Goal: Information Seeking & Learning: Learn about a topic

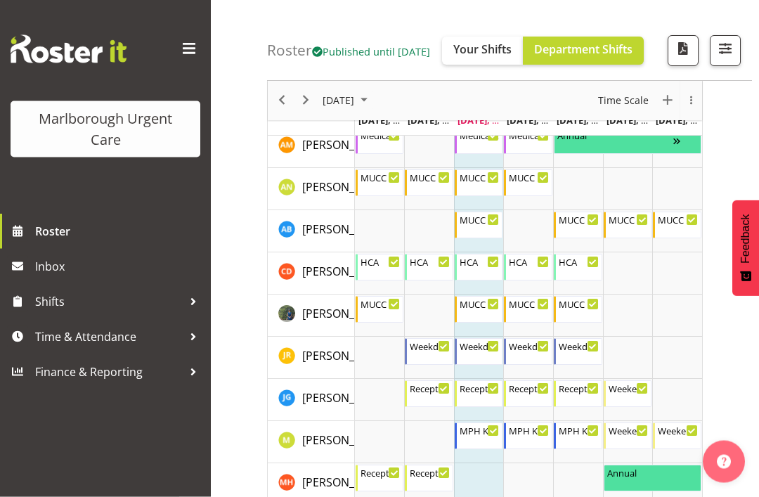
scroll to position [124, 0]
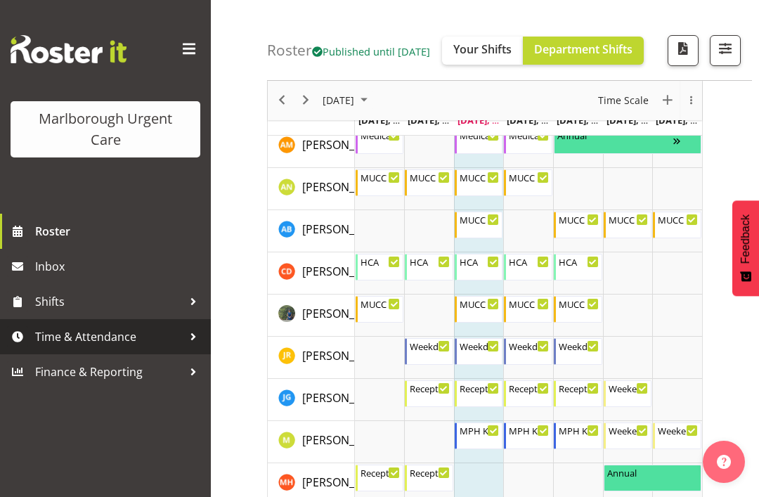
click at [182, 339] on span "Time & Attendance" at bounding box center [109, 336] width 148 height 21
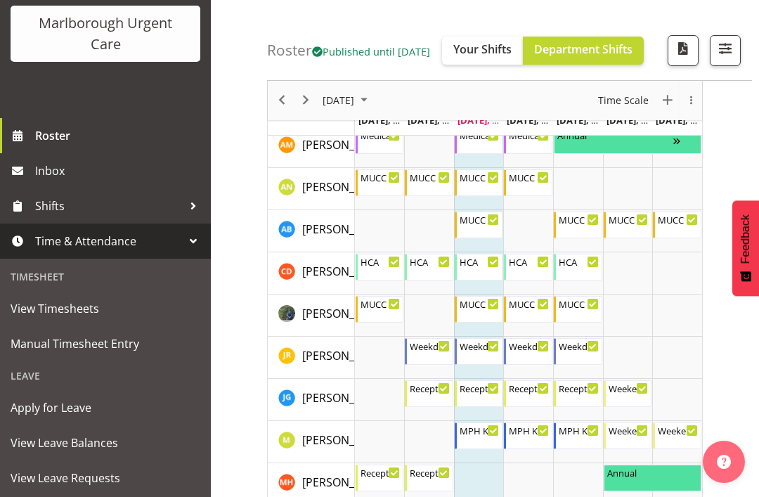
scroll to position [94, 0]
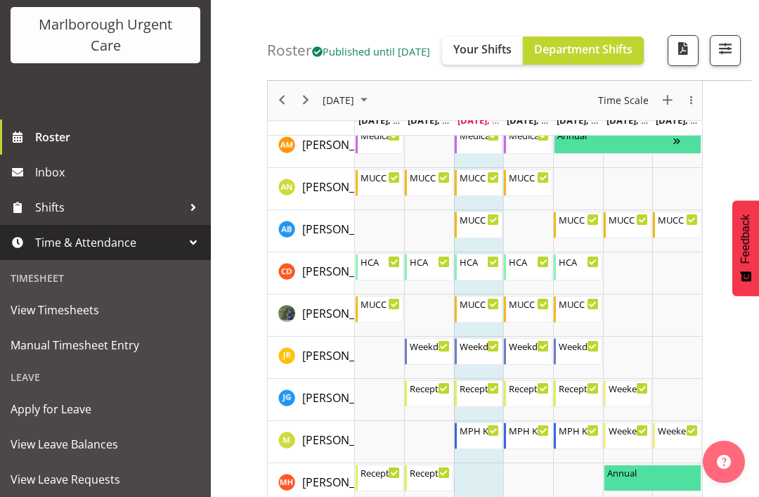
click at [126, 347] on span "Manual Timesheet Entry" at bounding box center [106, 345] width 190 height 21
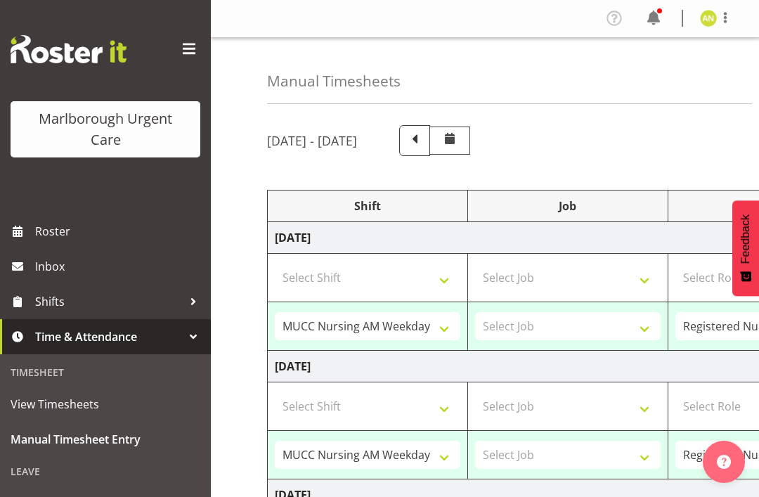
select select "80892"
select select "80933"
select select "80892"
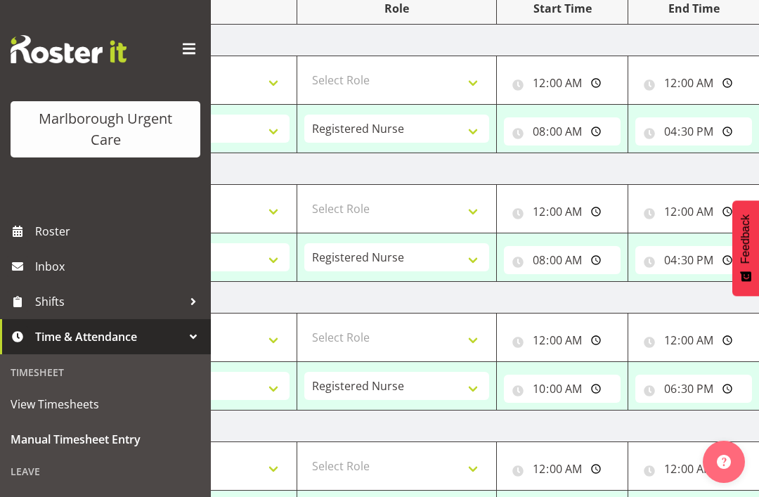
scroll to position [0, 378]
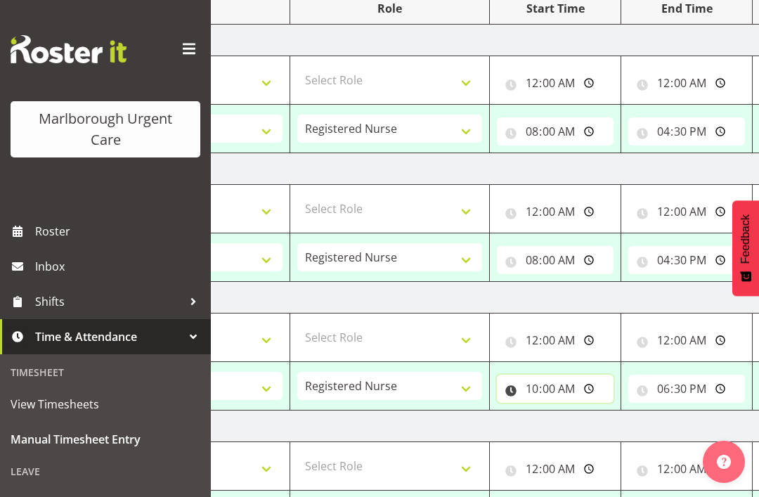
click at [569, 392] on input "10:00:00" at bounding box center [555, 389] width 117 height 28
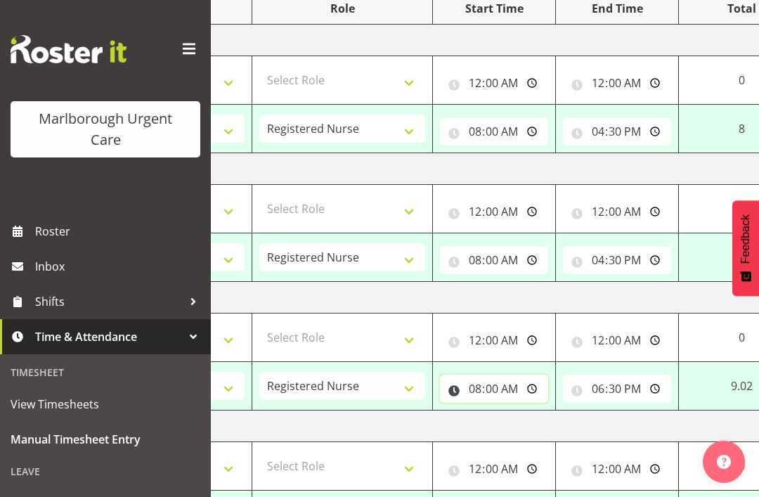
type input "08:00:00"
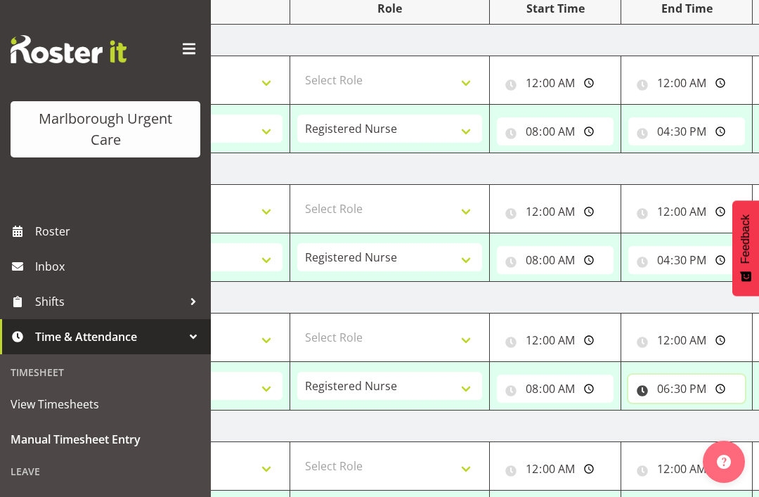
click at [703, 394] on input "18:30:00" at bounding box center [686, 389] width 117 height 28
type input "16:30:00"
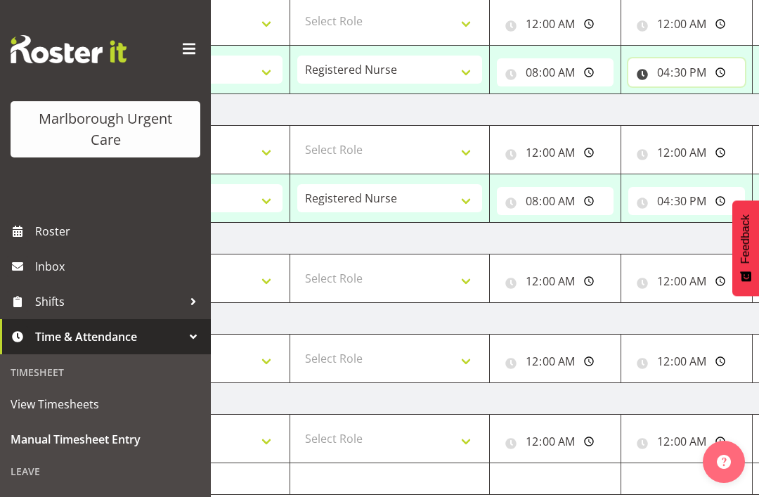
scroll to position [0, 0]
click at [50, 225] on span "Roster" at bounding box center [119, 231] width 169 height 21
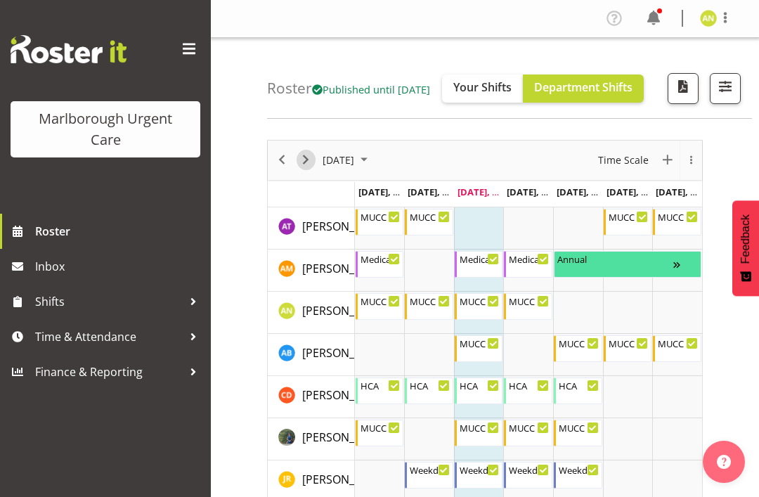
click at [311, 169] on span "Next" at bounding box center [305, 160] width 17 height 18
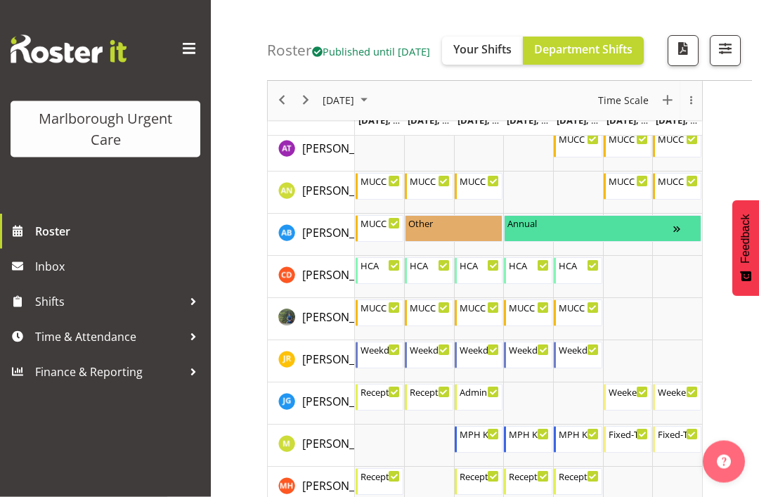
scroll to position [78, 0]
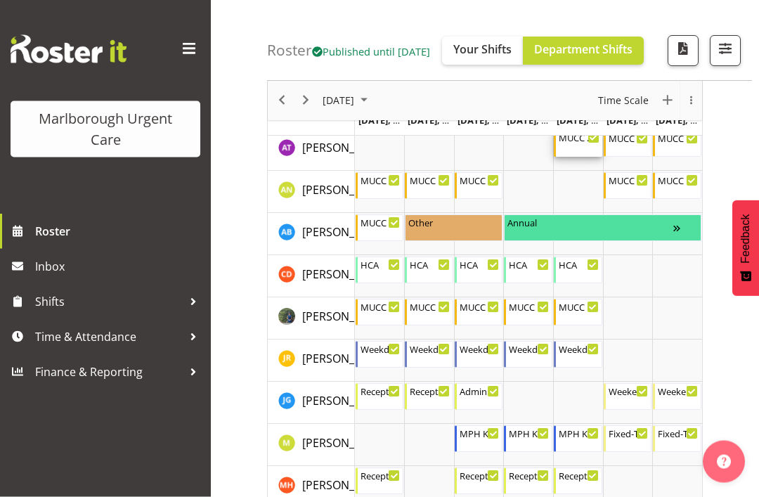
click at [583, 157] on div "MUCC Nursing AM Weekday 8:00 AM - 4:30 PM" at bounding box center [579, 144] width 41 height 27
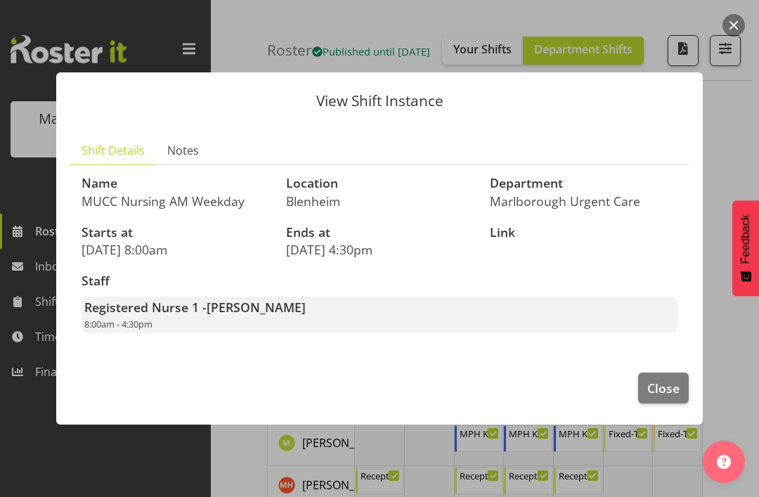
click at [668, 397] on span "Close" at bounding box center [663, 388] width 32 height 18
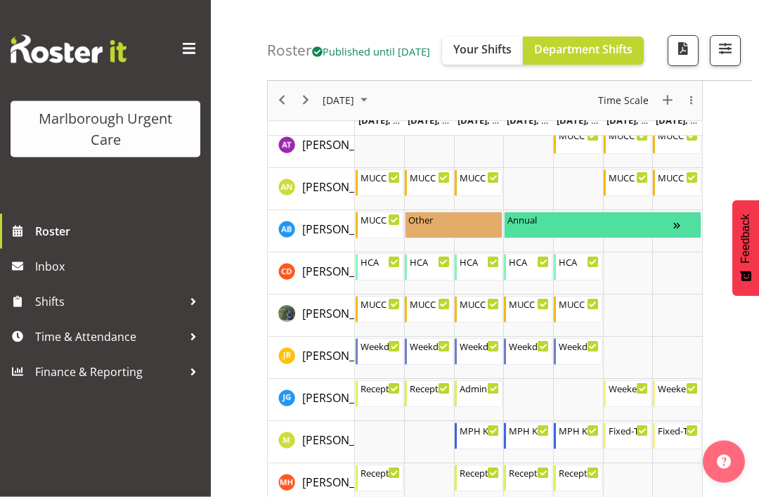
scroll to position [82, 0]
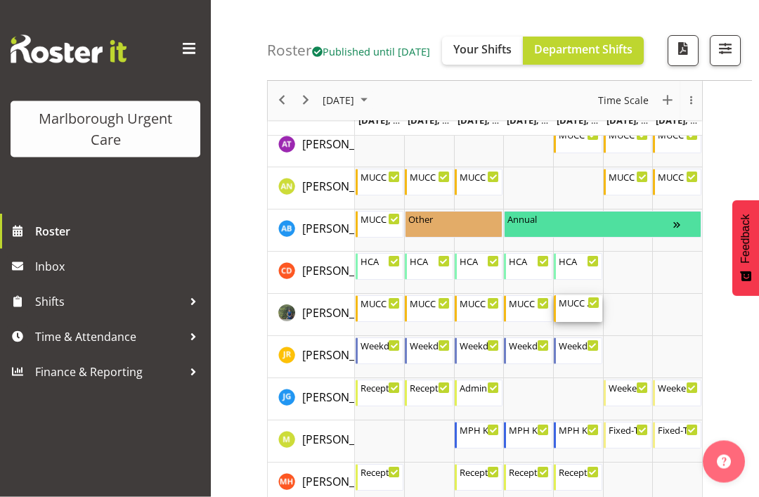
click at [583, 310] on div "MUCC Nursing PM Weekday" at bounding box center [579, 303] width 41 height 14
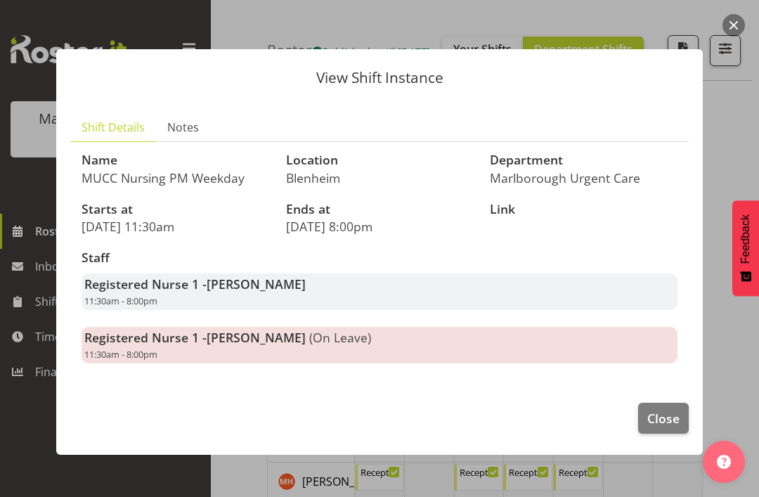
click at [672, 427] on span "Close" at bounding box center [663, 418] width 32 height 18
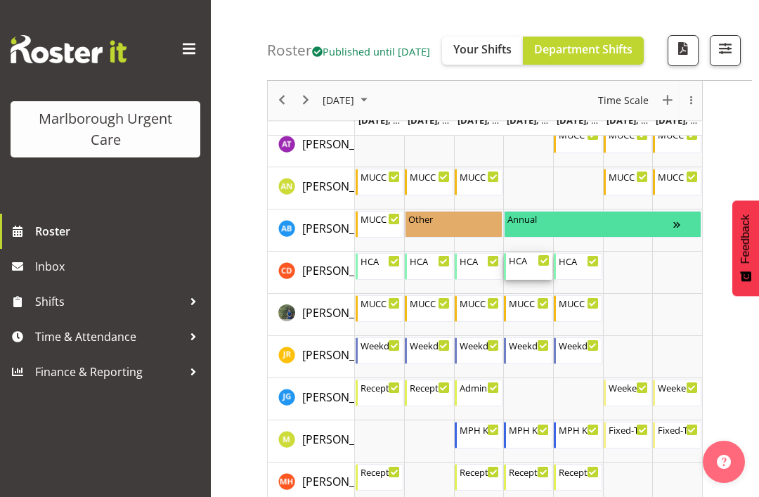
click at [521, 267] on div "HCA" at bounding box center [529, 260] width 41 height 14
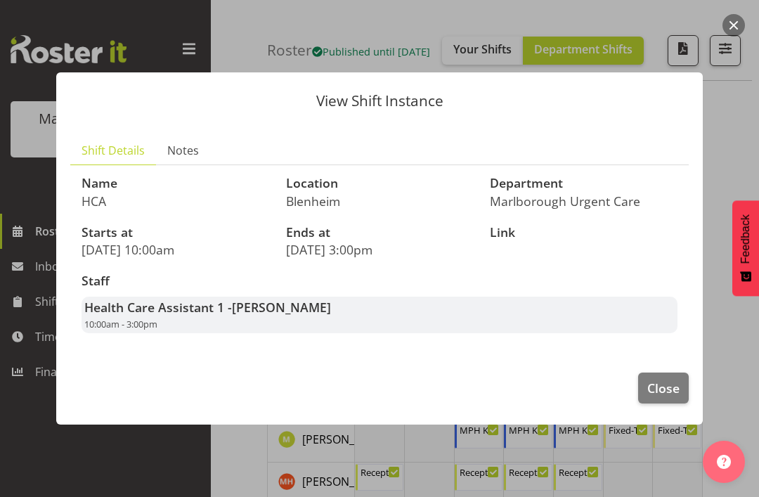
click at [671, 397] on span "Close" at bounding box center [663, 388] width 32 height 18
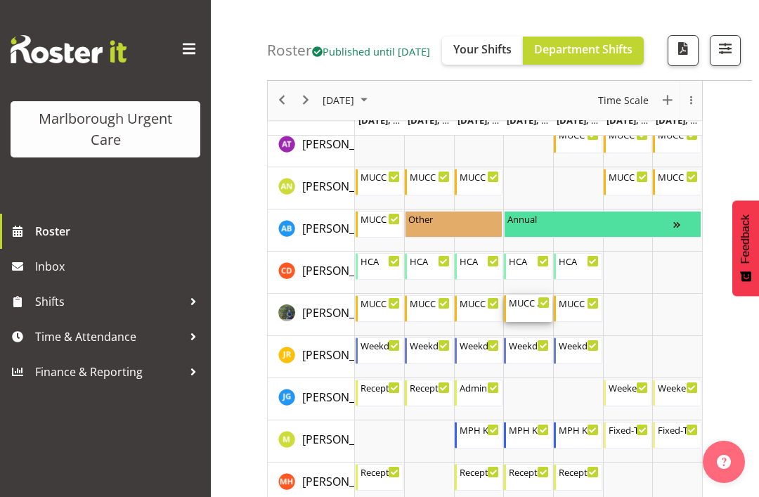
click at [527, 309] on div "MUCC Nursing AM Weekday" at bounding box center [529, 302] width 41 height 14
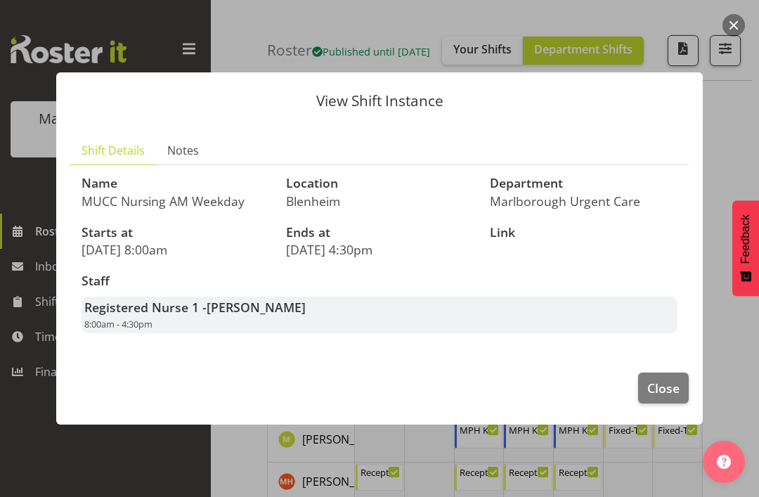
click at [668, 397] on span "Close" at bounding box center [663, 388] width 32 height 18
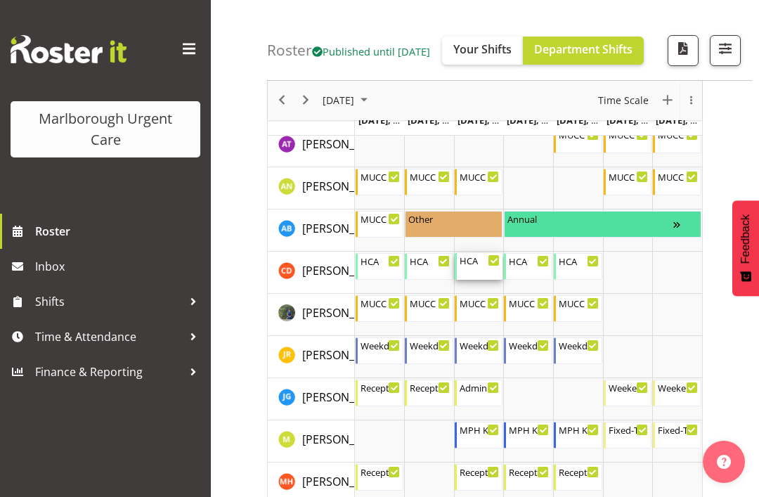
click at [477, 280] on div "HCA 9:30 AM - 4:00 PM" at bounding box center [480, 266] width 41 height 27
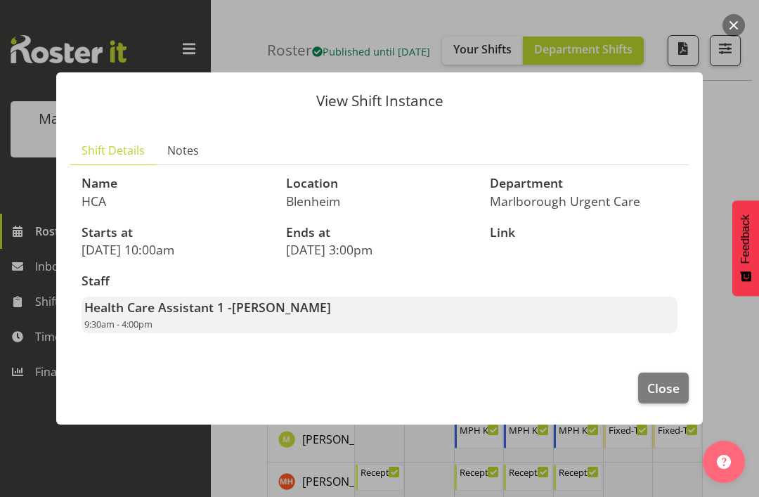
click at [668, 397] on span "Close" at bounding box center [663, 388] width 32 height 18
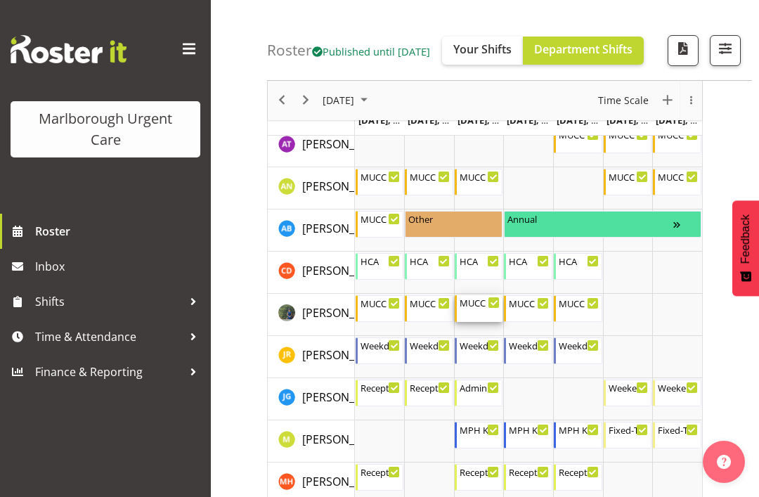
click at [474, 322] on div "MUCC Nursing AM Weekday 8:00 AM - 4:30 PM" at bounding box center [480, 308] width 41 height 27
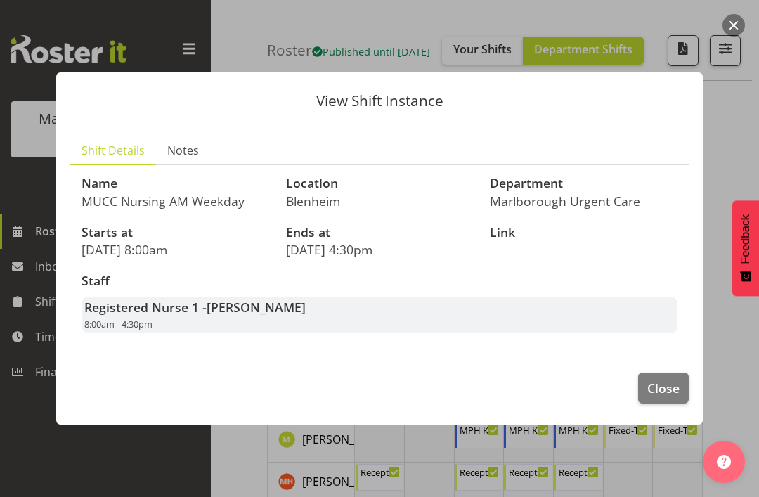
click at [664, 397] on span "Close" at bounding box center [663, 388] width 32 height 18
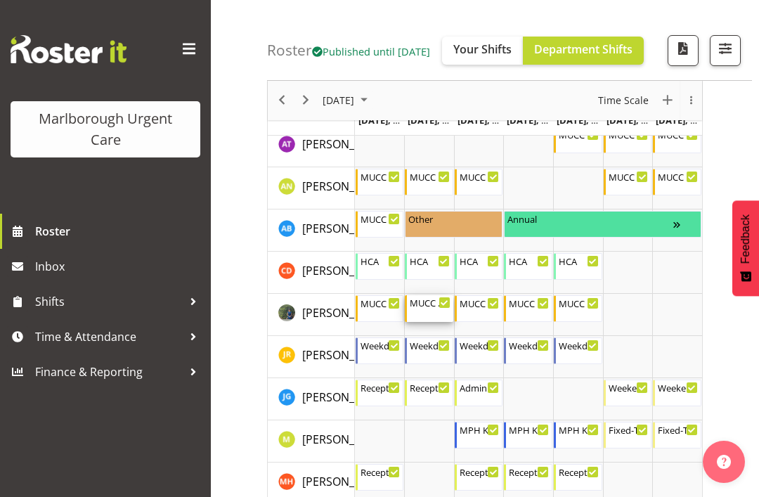
click at [428, 322] on div "MUCC Nursing AM Weekday 8:00 AM - 4:30 PM" at bounding box center [430, 308] width 41 height 27
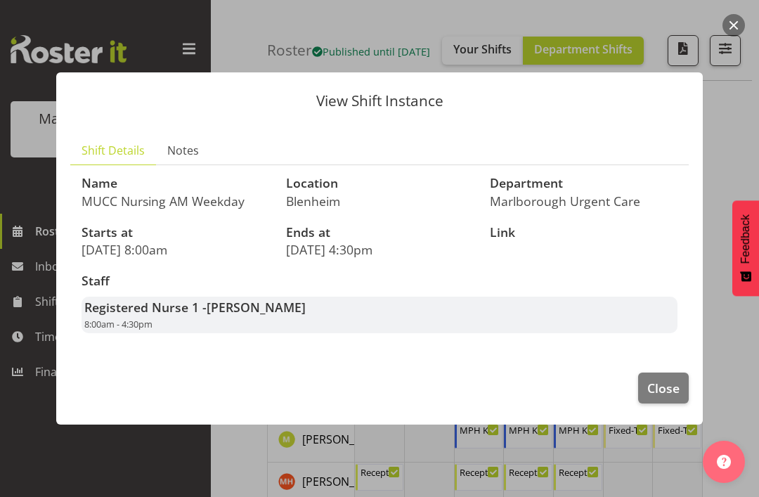
click at [666, 397] on span "Close" at bounding box center [663, 388] width 32 height 18
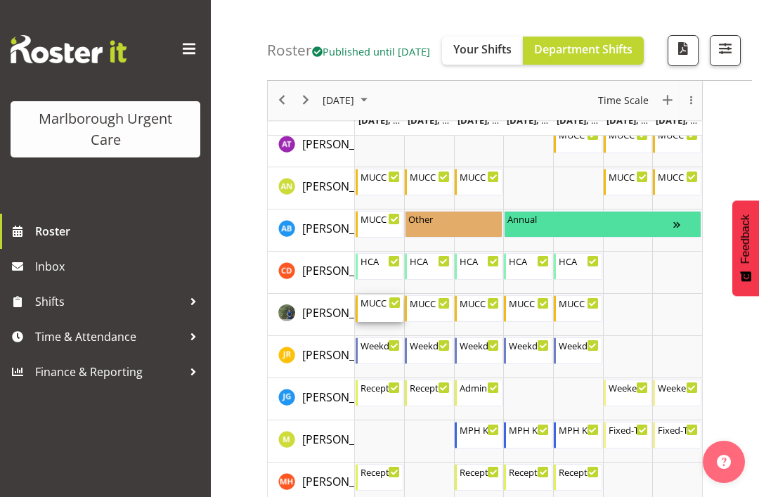
click at [377, 309] on div "MUCC Nursing AM Weekday" at bounding box center [381, 302] width 41 height 14
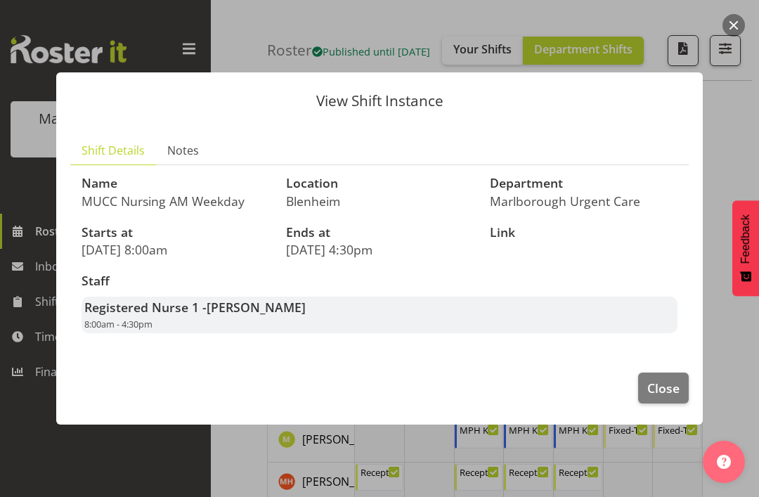
click at [667, 397] on span "Close" at bounding box center [663, 388] width 32 height 18
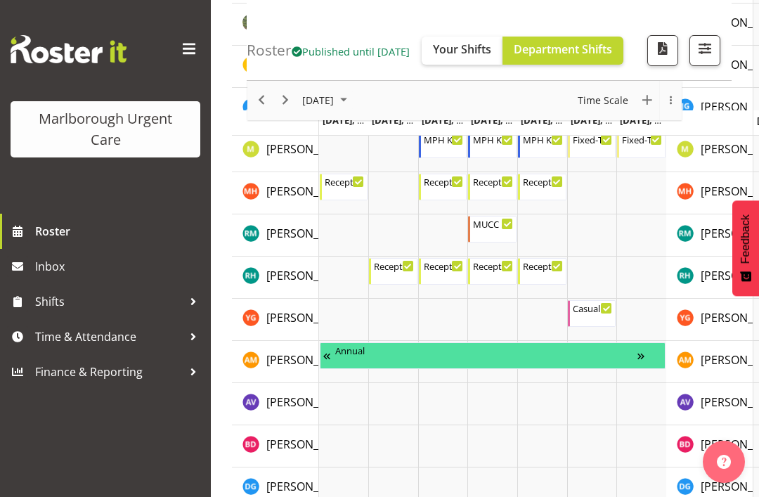
scroll to position [373, 0]
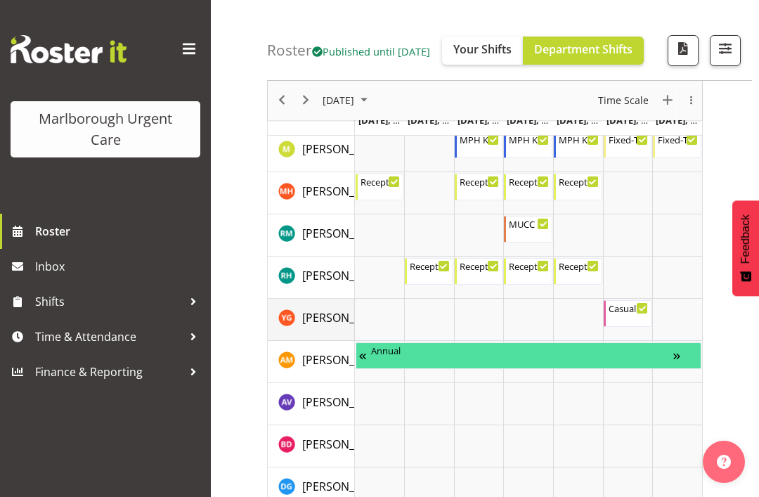
click at [328, 325] on span "[PERSON_NAME]" at bounding box center [345, 317] width 87 height 15
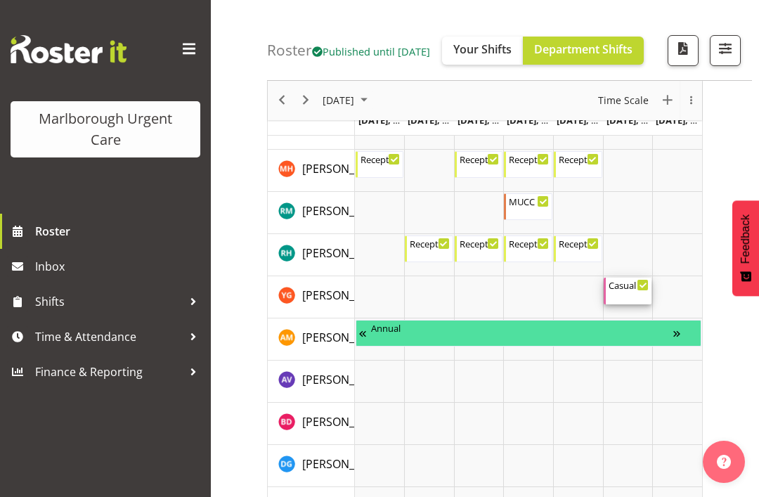
click at [633, 304] on div "Casual Medical Officer Weekend 10:00 AM - 2:00 PM" at bounding box center [629, 291] width 41 height 27
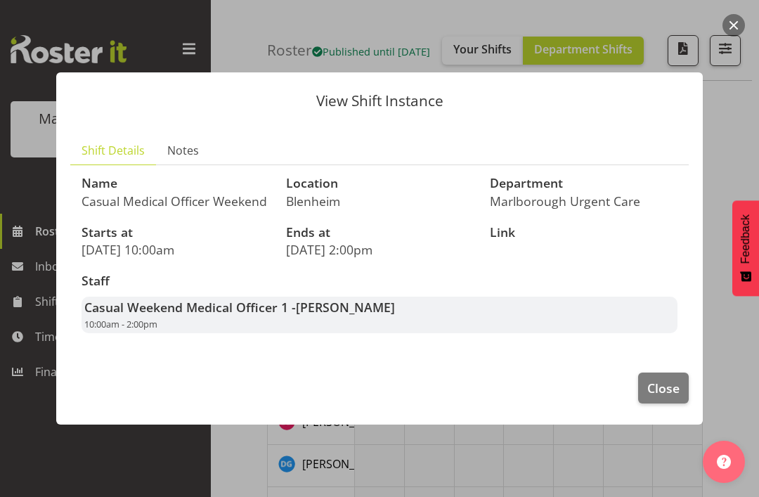
click at [670, 393] on span "Close" at bounding box center [663, 388] width 32 height 18
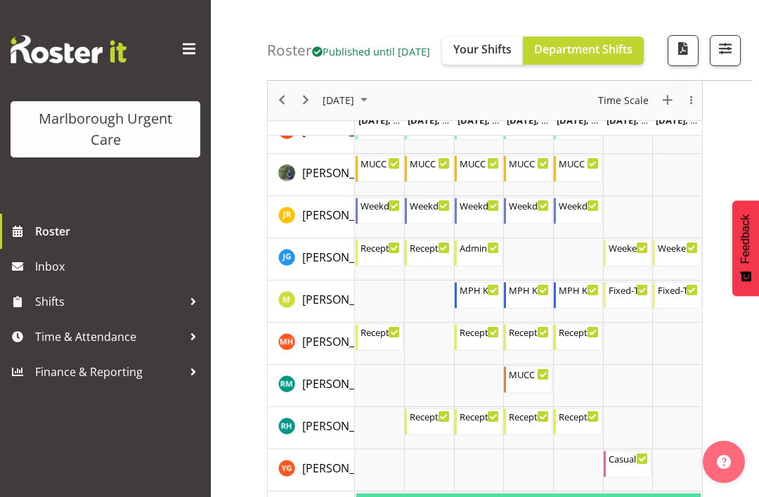
scroll to position [275, 0]
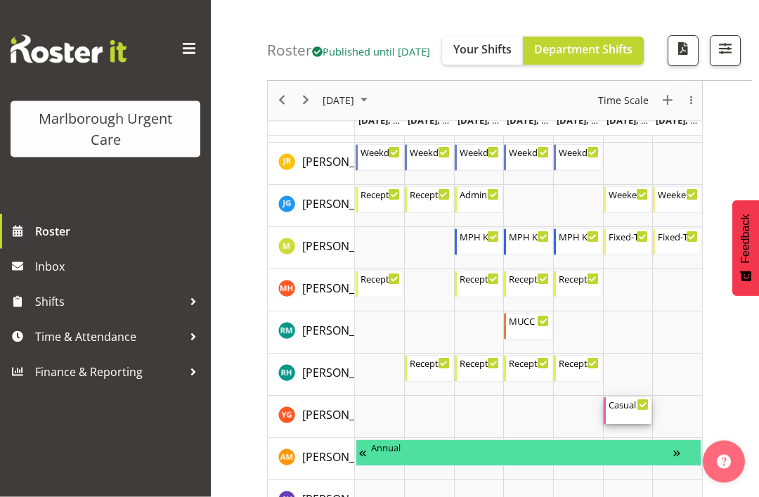
click at [637, 425] on div "Casual Medical Officer Weekend 10:00 AM - 2:00 PM" at bounding box center [628, 411] width 49 height 27
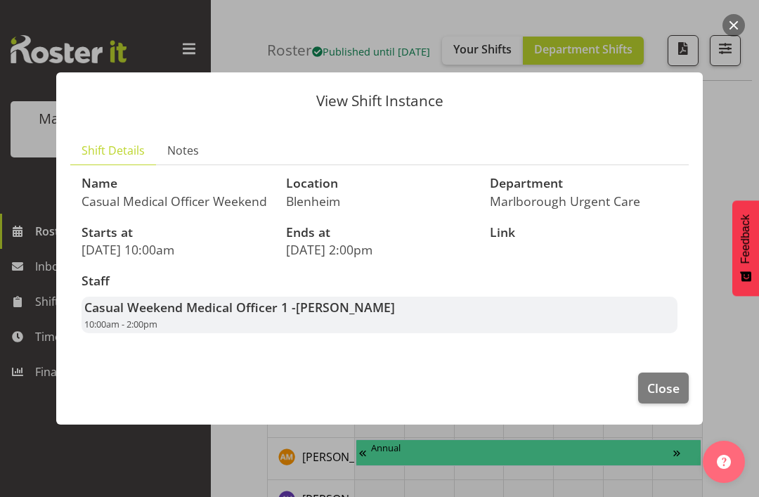
click at [663, 397] on span "Close" at bounding box center [663, 388] width 32 height 18
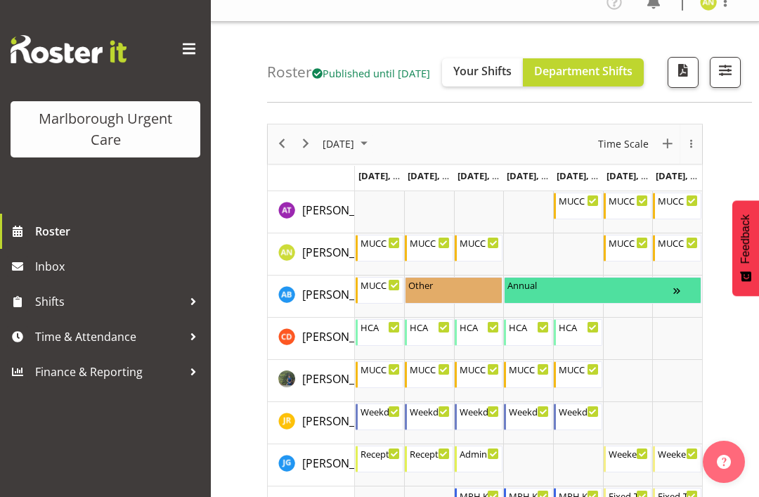
scroll to position [16, 0]
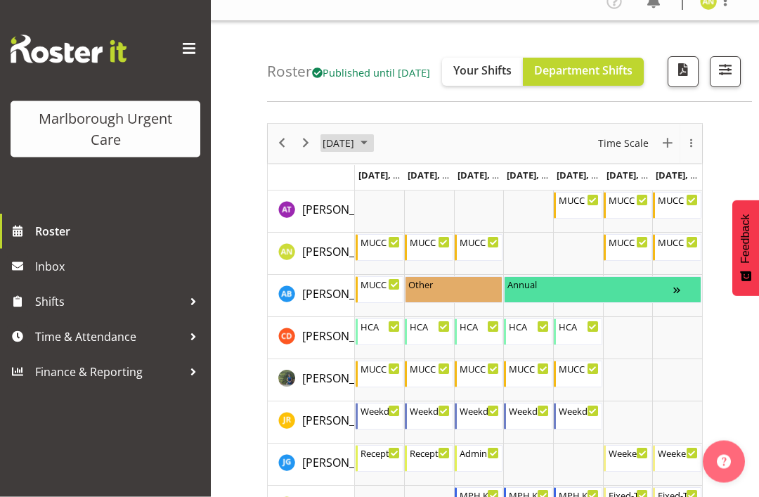
click at [373, 153] on span "October 2025" at bounding box center [364, 144] width 17 height 18
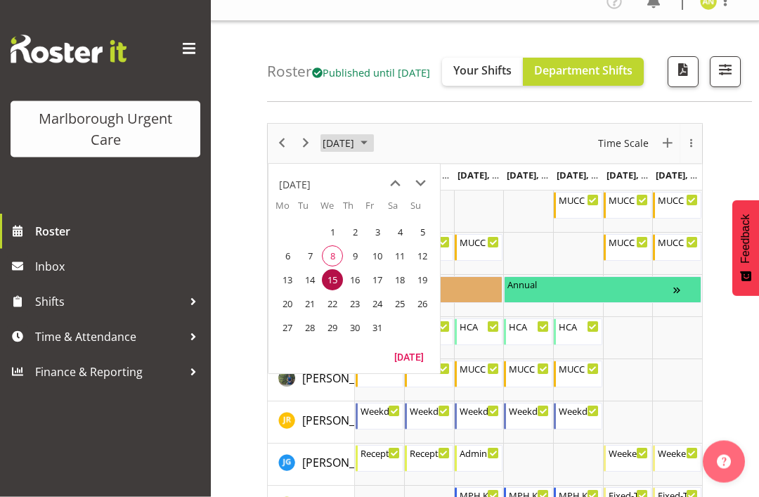
scroll to position [17, 0]
click at [290, 314] on span "20" at bounding box center [287, 303] width 21 height 21
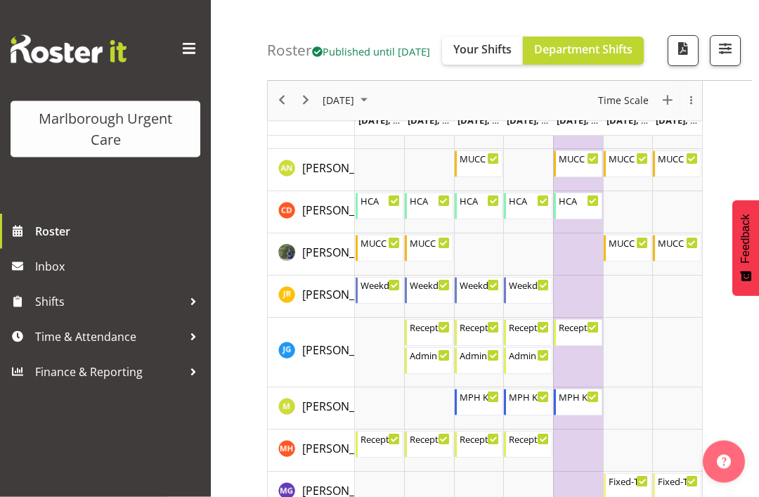
scroll to position [101, 0]
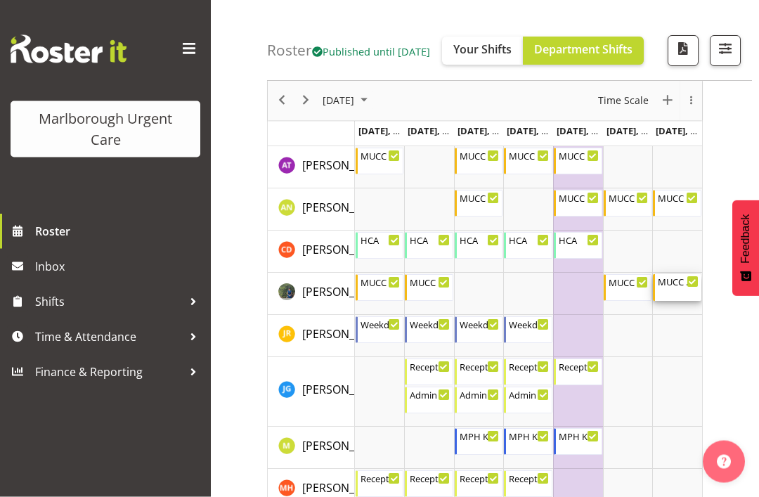
click at [682, 302] on div "MUCC Nursing AM Weekends 8:00 AM - 4:30 PM" at bounding box center [678, 288] width 41 height 27
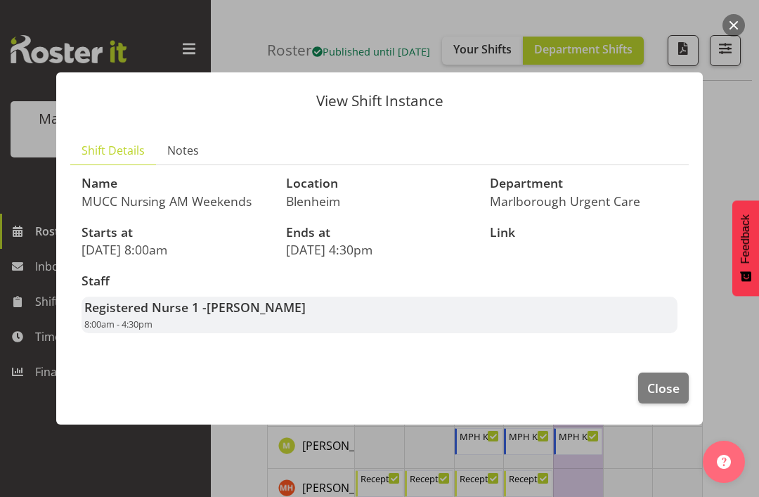
click at [675, 397] on span "Close" at bounding box center [663, 388] width 32 height 18
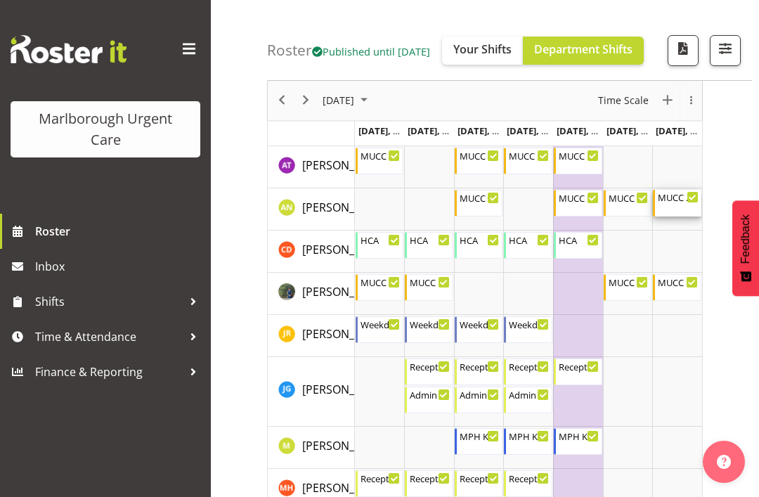
click at [684, 216] on div "MUCC Nursing PM Weekends 11:30 AM - 8:00 PM" at bounding box center [678, 203] width 41 height 27
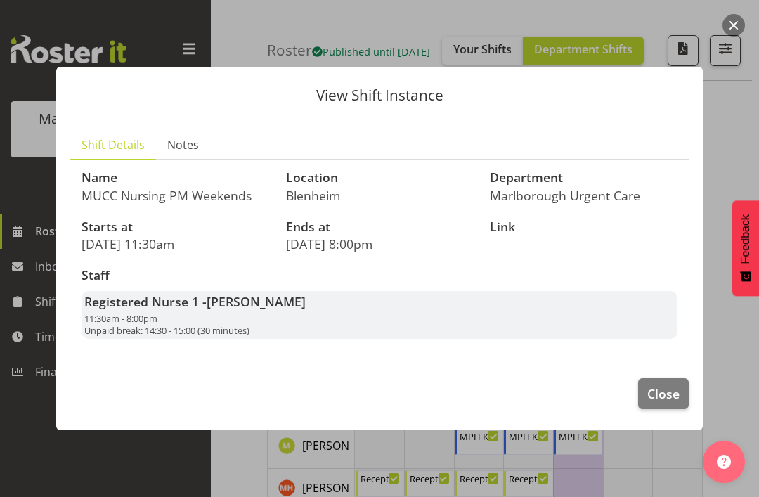
click at [675, 403] on span "Close" at bounding box center [663, 393] width 32 height 18
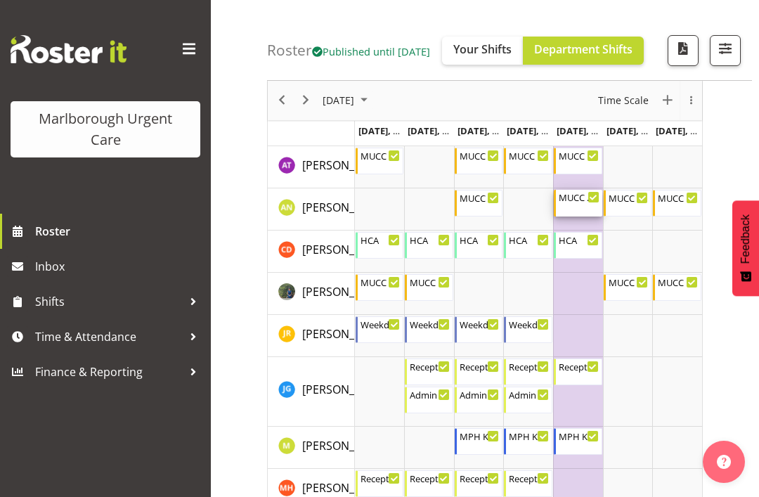
click at [575, 216] on div "MUCC Nursing AM Weekday 8:00 AM - 4:30 PM" at bounding box center [579, 203] width 41 height 27
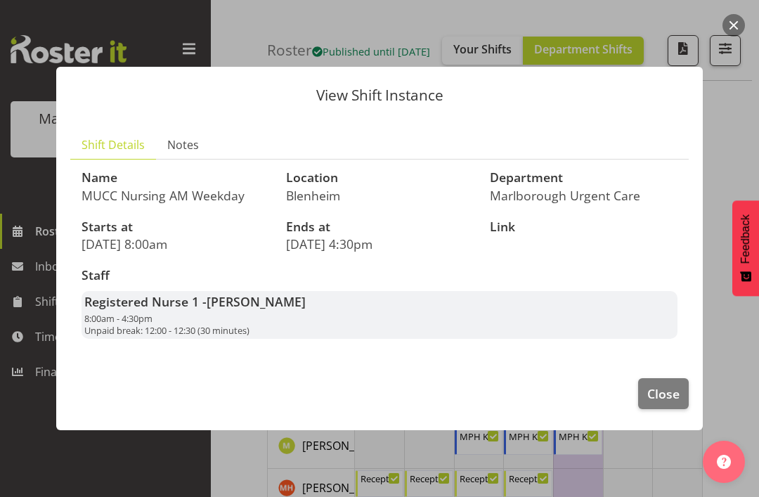
click at [667, 403] on span "Close" at bounding box center [663, 393] width 32 height 18
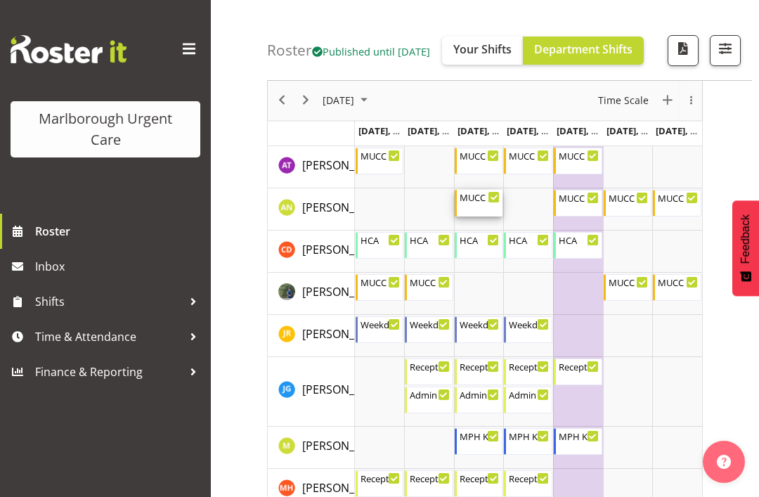
click at [479, 204] on div "MUCC Nursing AM Weekday" at bounding box center [480, 197] width 41 height 14
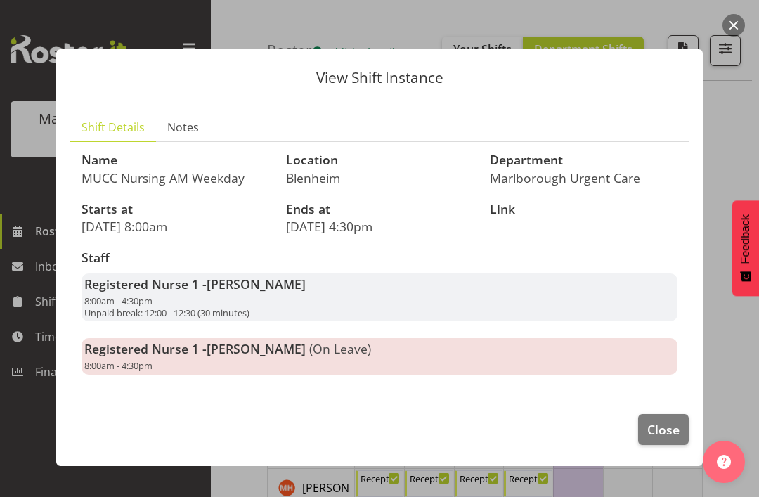
click at [667, 437] on span "Close" at bounding box center [663, 429] width 32 height 18
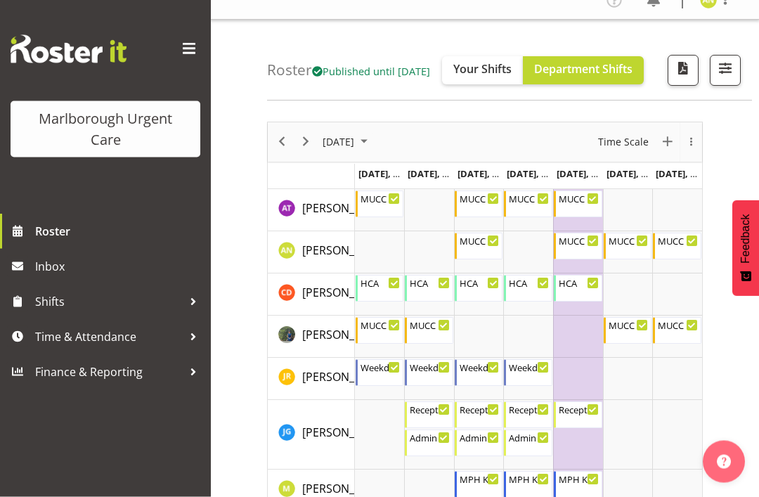
scroll to position [0, 0]
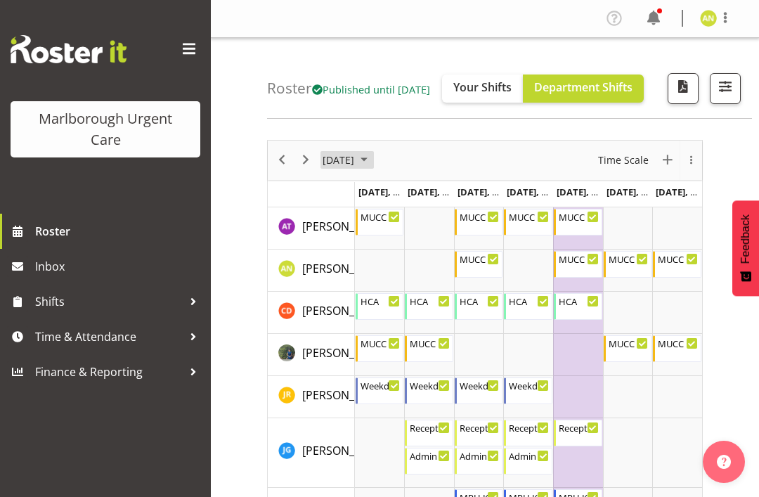
click at [373, 169] on span "October 2025" at bounding box center [364, 160] width 17 height 18
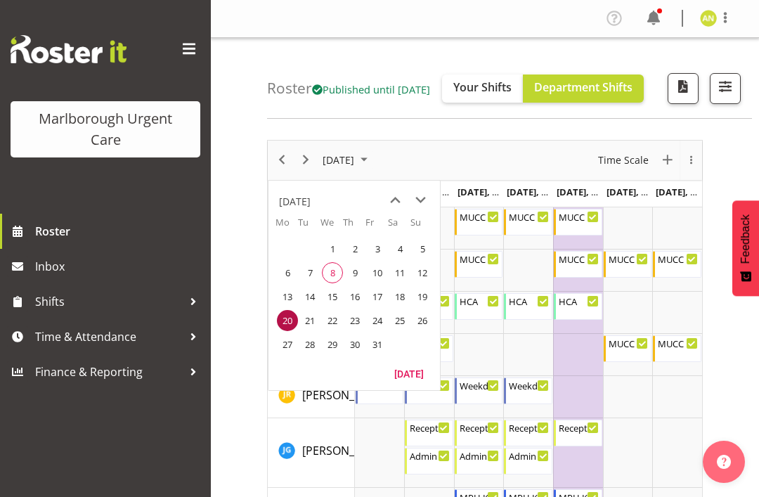
click at [293, 355] on span "27" at bounding box center [287, 344] width 21 height 21
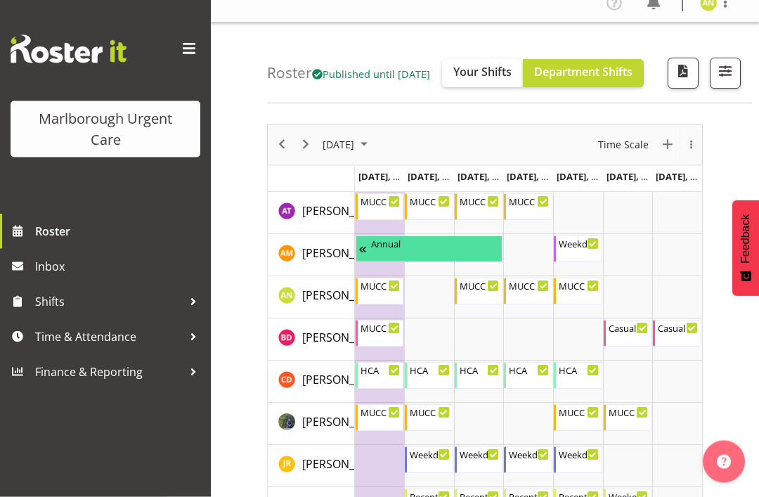
scroll to position [15, 0]
click at [583, 304] on div "MUCC Nursing PM Weekday 11:30 AM - 8:00 PM" at bounding box center [579, 291] width 41 height 27
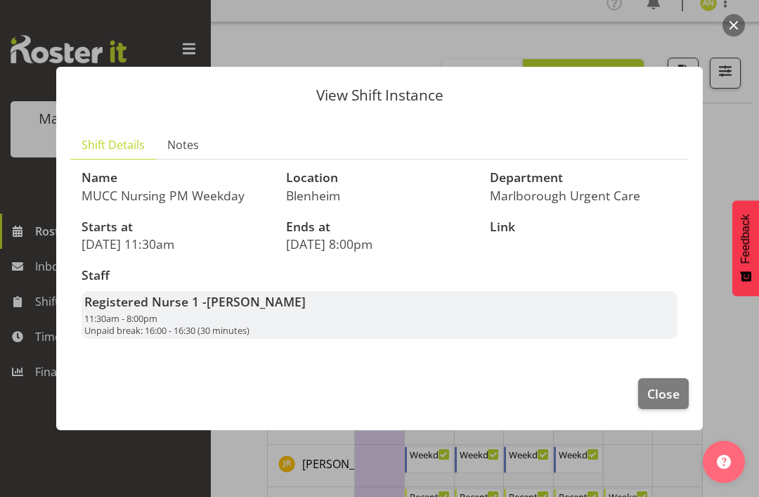
click at [672, 403] on span "Close" at bounding box center [663, 393] width 32 height 18
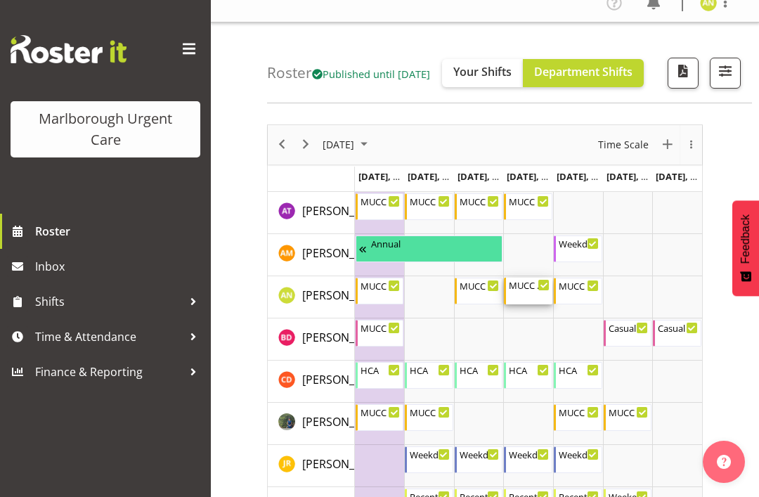
click at [538, 304] on div "MUCC Nursing PM Weekday 11:30 AM - 8:00 PM" at bounding box center [529, 291] width 41 height 27
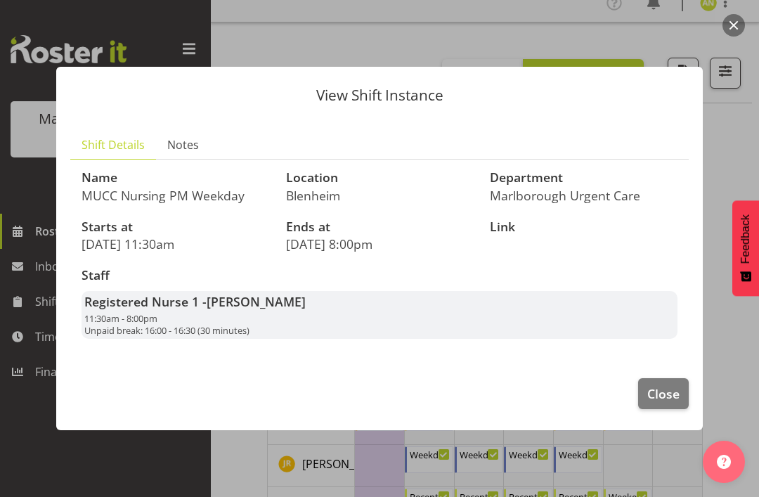
click at [662, 403] on span "Close" at bounding box center [663, 393] width 32 height 18
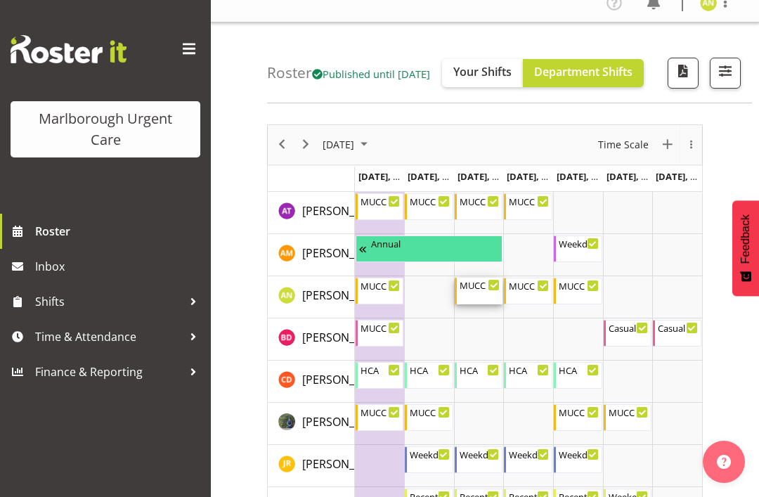
click at [489, 304] on div "MUCC Nursing PM Weekday 11:30 AM - 8:00 PM" at bounding box center [480, 291] width 41 height 27
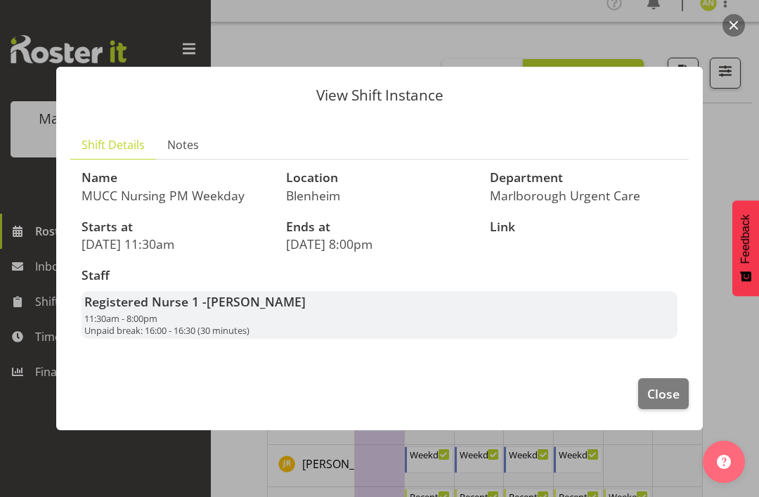
click at [668, 403] on span "Close" at bounding box center [663, 393] width 32 height 18
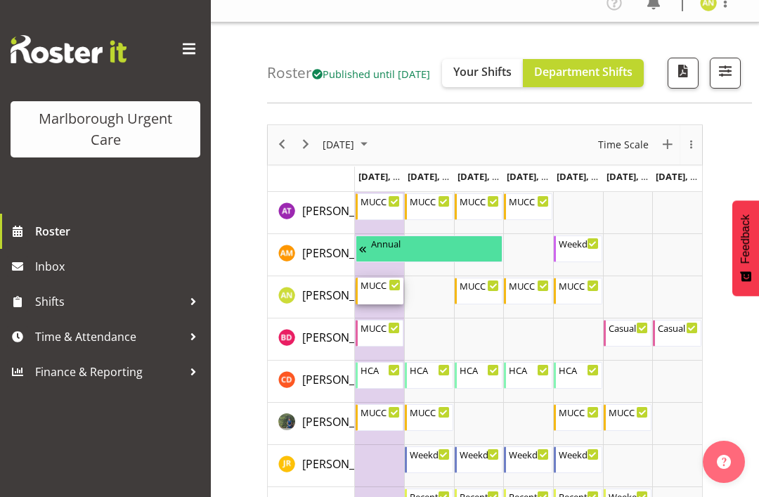
click at [376, 292] on div "MUCC Nursing Midshift" at bounding box center [381, 285] width 41 height 14
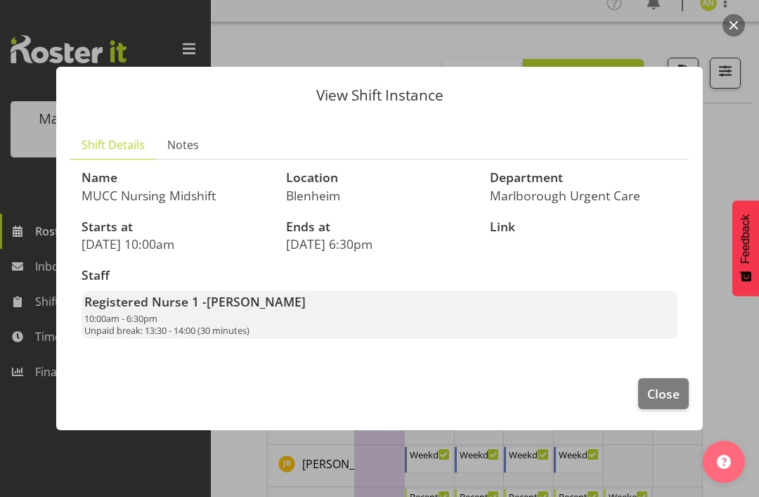
click at [668, 403] on span "Close" at bounding box center [663, 393] width 32 height 18
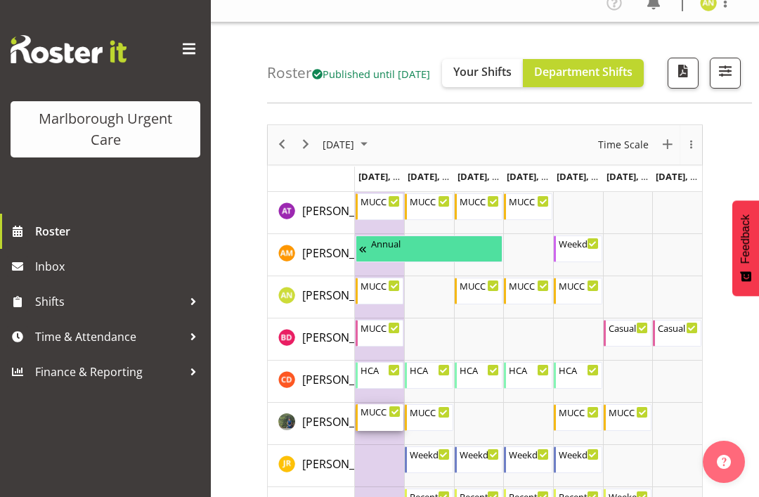
click at [382, 431] on div "MUCC Nursing PM Weekday 11:30 AM - 8:00 PM" at bounding box center [381, 417] width 41 height 27
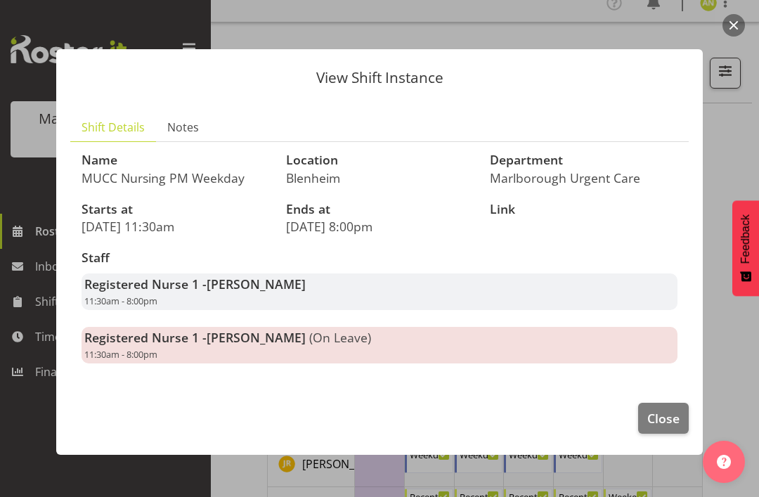
click at [666, 427] on span "Close" at bounding box center [663, 418] width 32 height 18
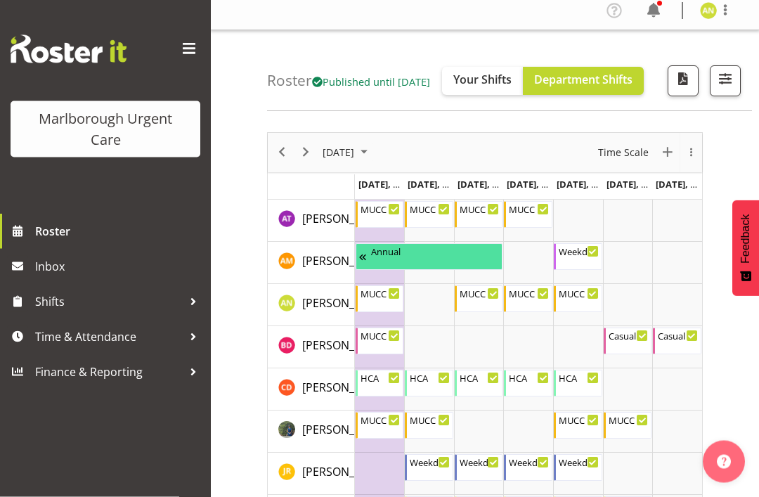
scroll to position [3, 0]
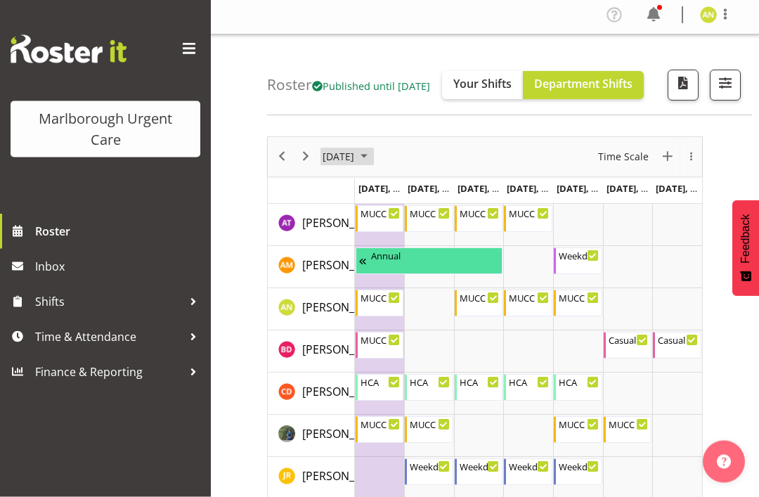
click at [373, 166] on span "October 2025" at bounding box center [364, 157] width 17 height 18
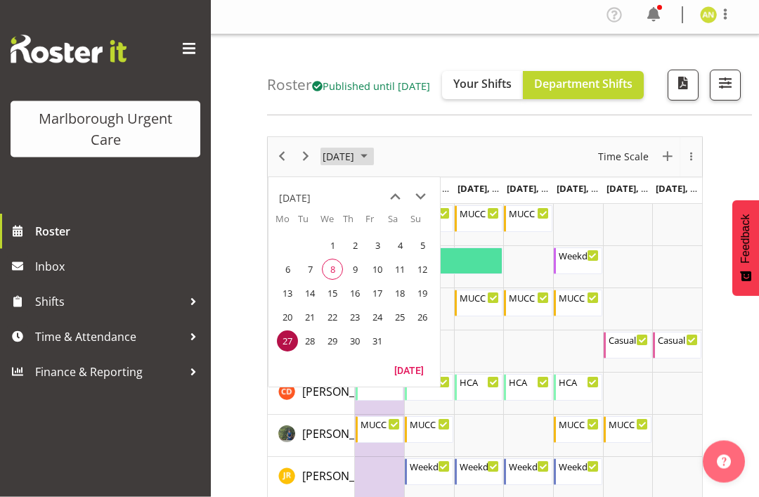
scroll to position [4, 0]
click at [427, 209] on span "next month" at bounding box center [420, 196] width 25 height 25
click at [292, 280] on span "3" at bounding box center [287, 269] width 21 height 21
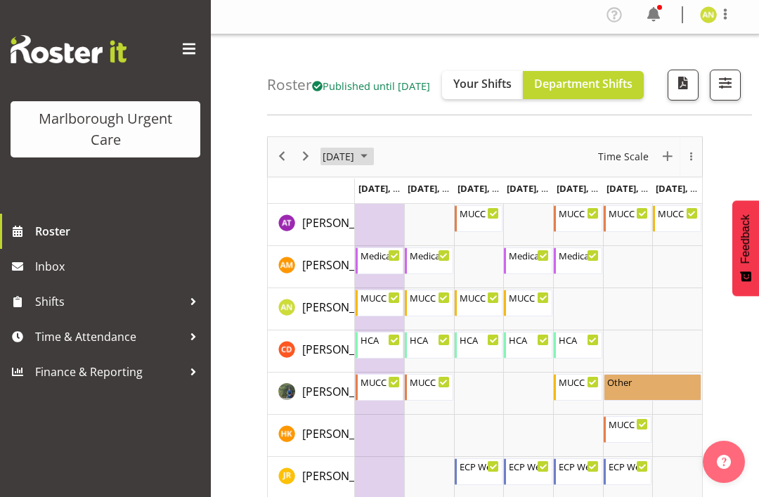
click at [373, 165] on span "November 2025" at bounding box center [364, 157] width 17 height 18
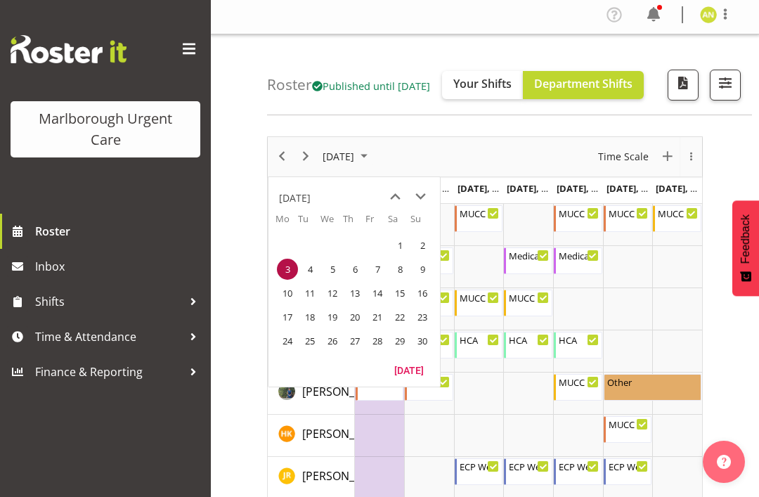
click at [295, 304] on span "10" at bounding box center [287, 293] width 21 height 21
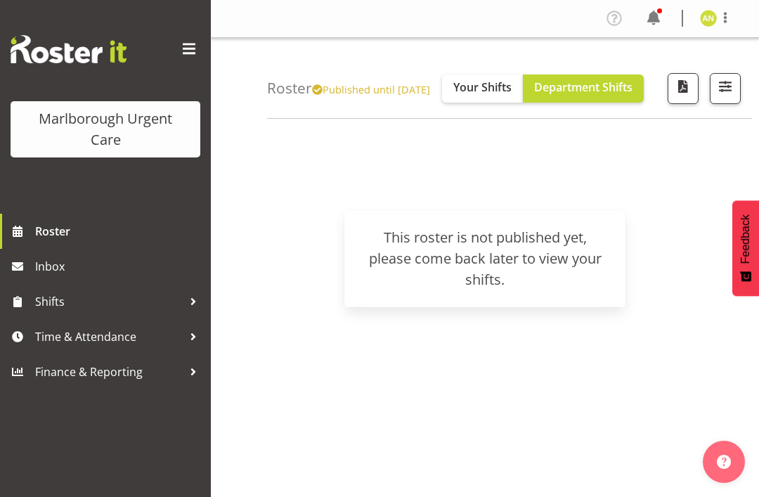
click at [412, 96] on span "Published until [DATE]" at bounding box center [371, 89] width 118 height 14
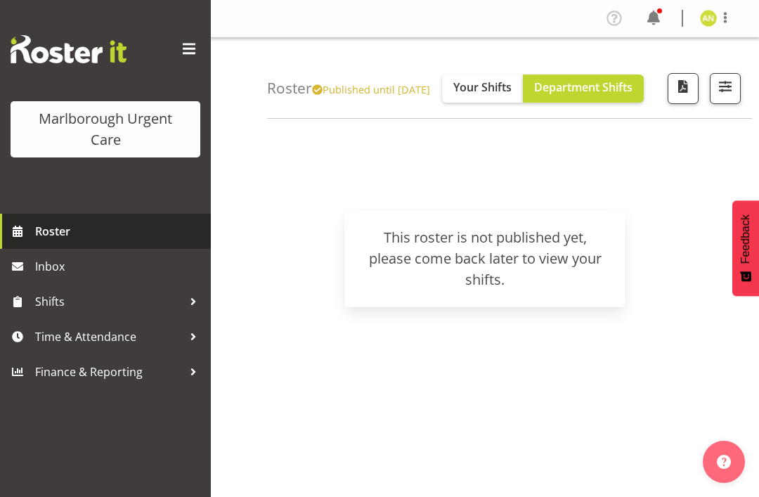
click at [64, 226] on span "Roster" at bounding box center [119, 231] width 169 height 21
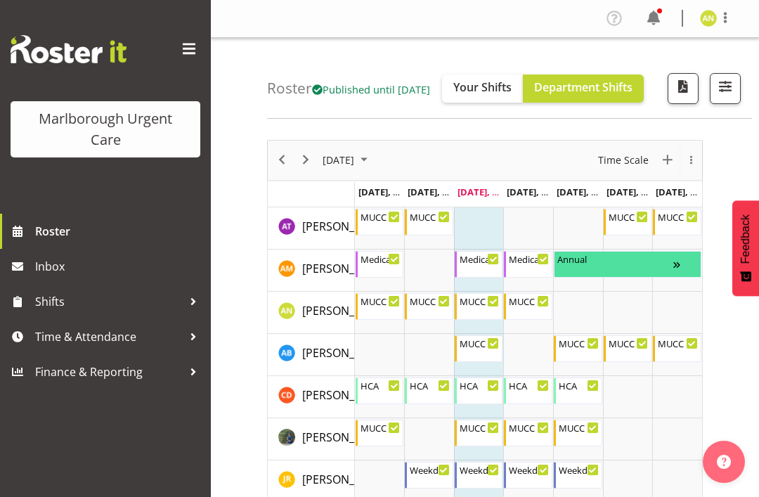
scroll to position [27, 0]
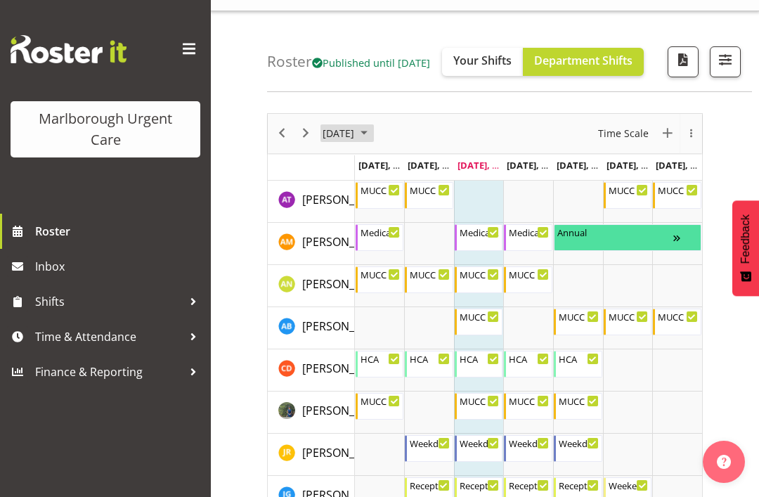
click at [373, 142] on span "October 2025" at bounding box center [364, 133] width 17 height 18
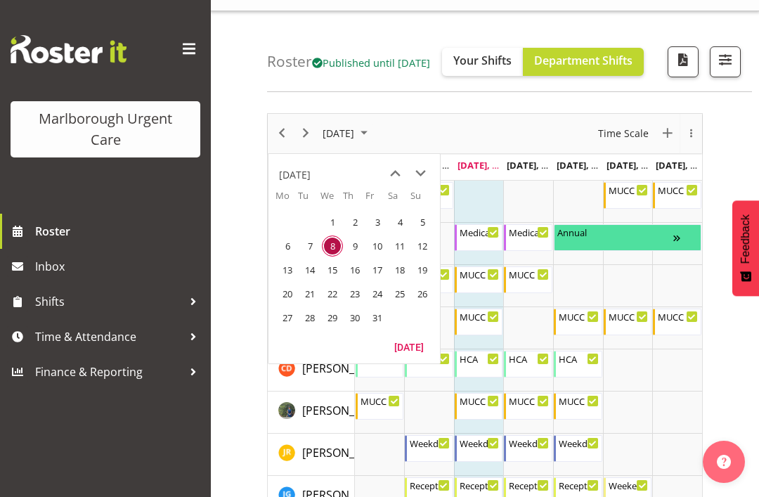
click at [291, 280] on span "13" at bounding box center [287, 269] width 21 height 21
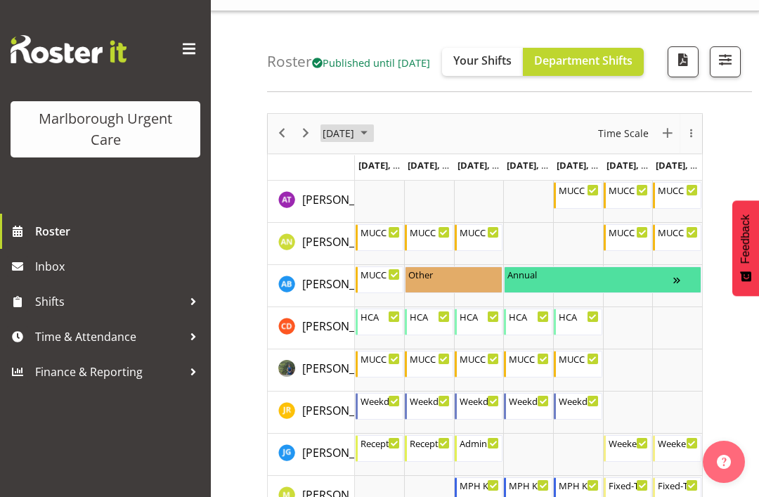
click at [373, 142] on span "October 2025" at bounding box center [364, 133] width 17 height 18
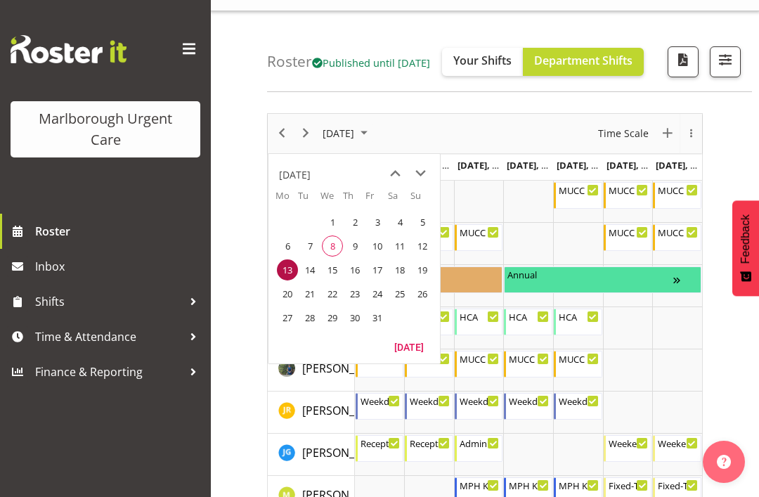
click at [291, 304] on span "20" at bounding box center [287, 293] width 21 height 21
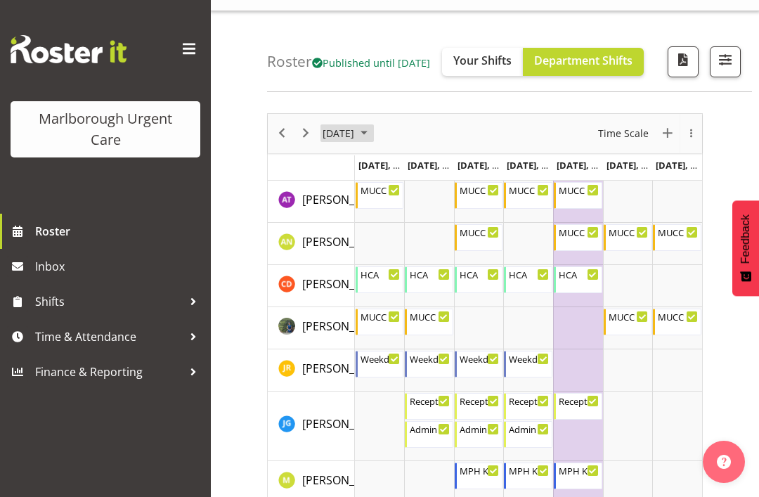
click at [373, 142] on span "October 2025" at bounding box center [364, 133] width 17 height 18
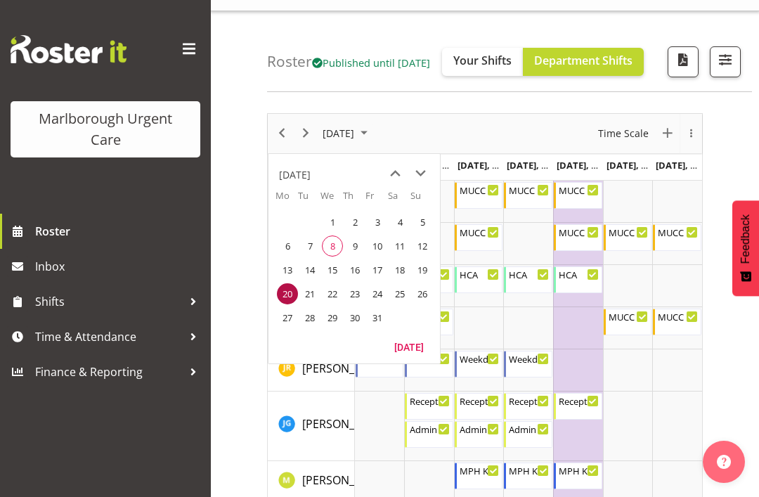
click at [292, 328] on span "27" at bounding box center [287, 317] width 21 height 21
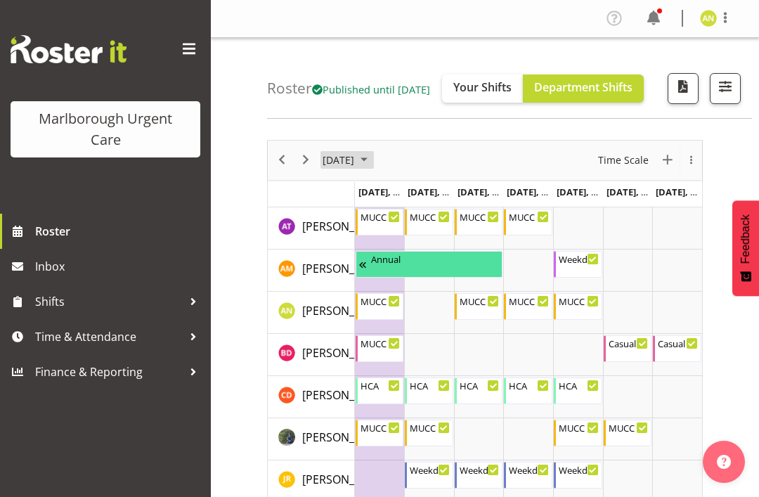
click at [373, 169] on span "October 2025" at bounding box center [364, 160] width 17 height 18
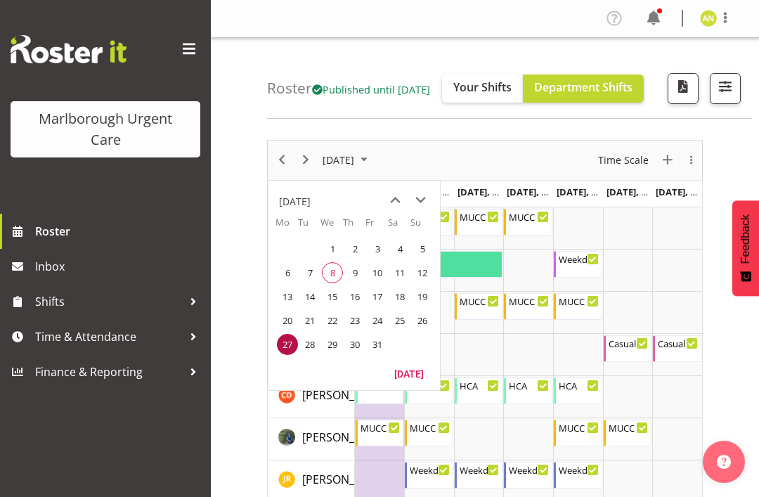
click at [423, 213] on span "next month" at bounding box center [420, 200] width 25 height 25
click at [291, 283] on span "3" at bounding box center [287, 272] width 21 height 21
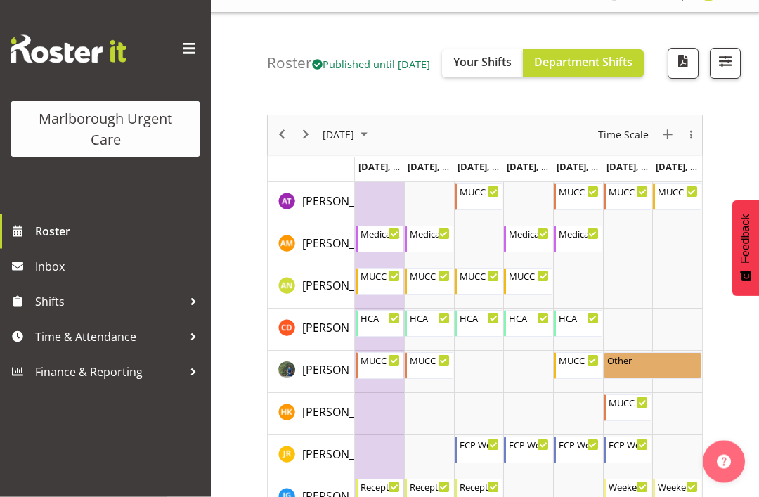
scroll to position [25, 0]
click at [635, 421] on div "MUCC Nursing AM Weekends 8:00 AM - 4:30 PM" at bounding box center [629, 407] width 41 height 27
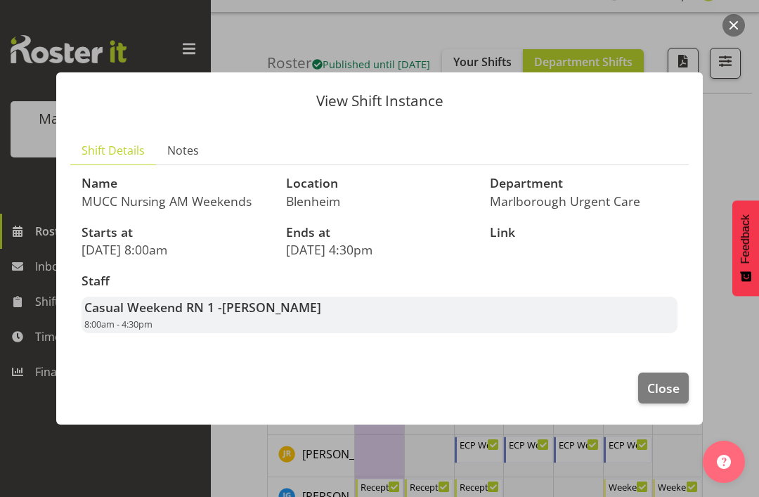
click at [670, 397] on span "Close" at bounding box center [663, 388] width 32 height 18
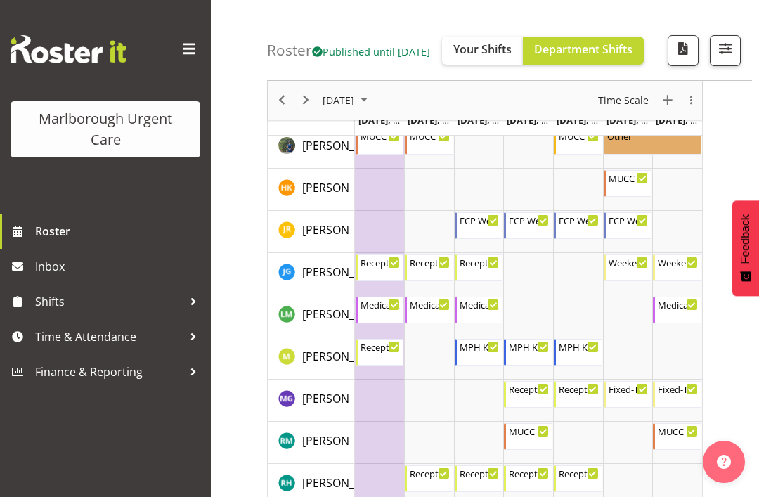
scroll to position [244, 0]
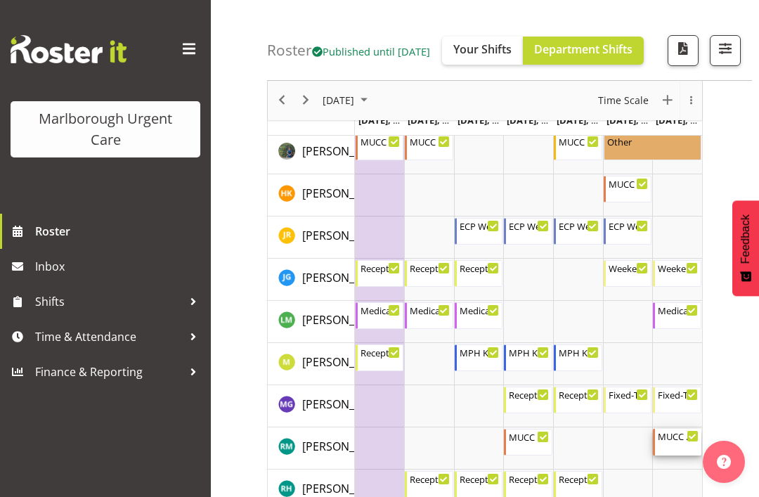
click at [685, 443] on div "MUCC Nursing AM Weekends" at bounding box center [678, 436] width 41 height 14
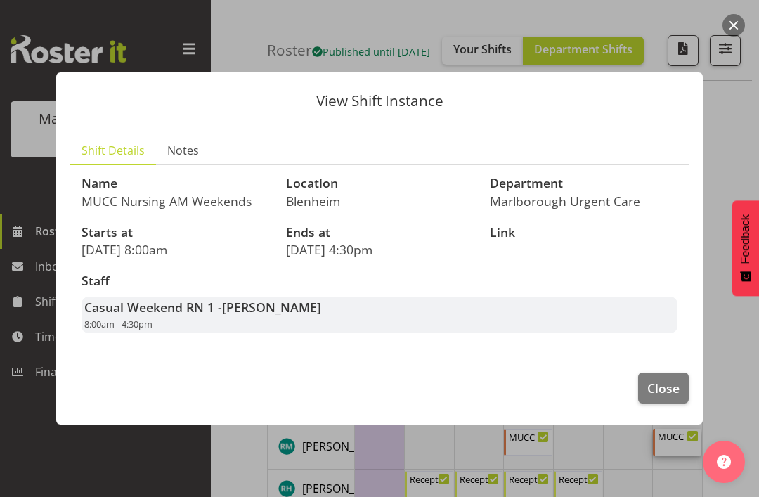
click at [673, 397] on span "Close" at bounding box center [663, 388] width 32 height 18
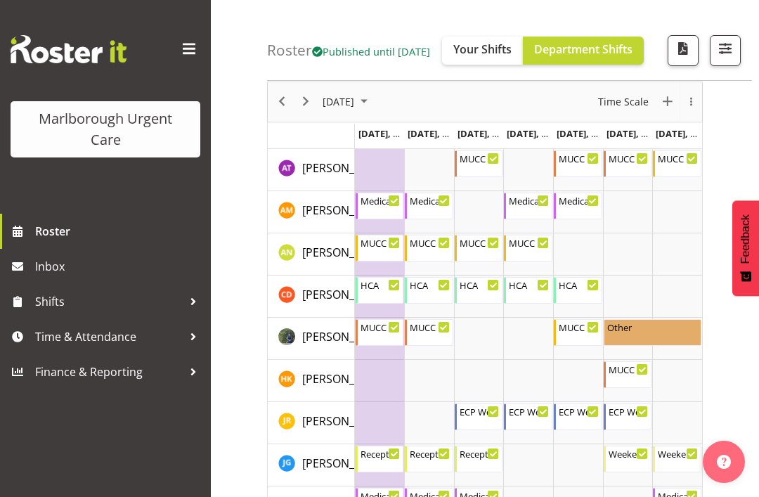
scroll to position [58, 0]
click at [627, 178] on div "MUCC Nursing PM Weekends 11:30 AM - 8:00 PM" at bounding box center [629, 164] width 41 height 27
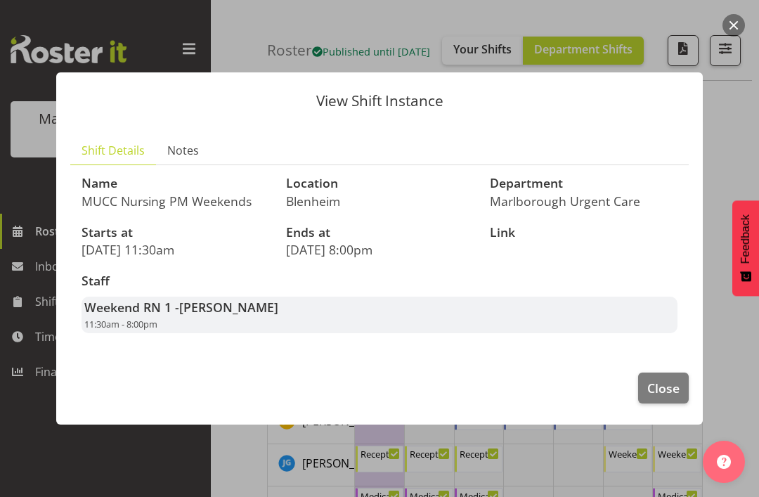
click at [675, 396] on button "Close" at bounding box center [663, 388] width 51 height 31
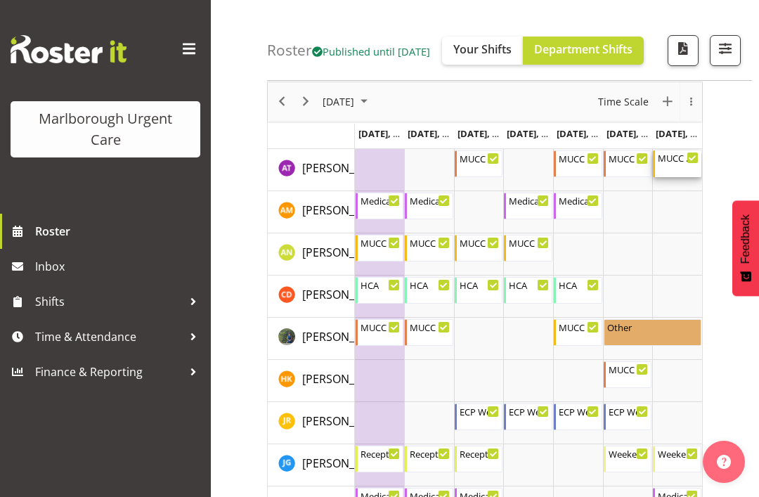
click at [683, 177] on div "MUCC Nursing PM Weekends 11:30 AM - 8:00 PM" at bounding box center [678, 163] width 41 height 27
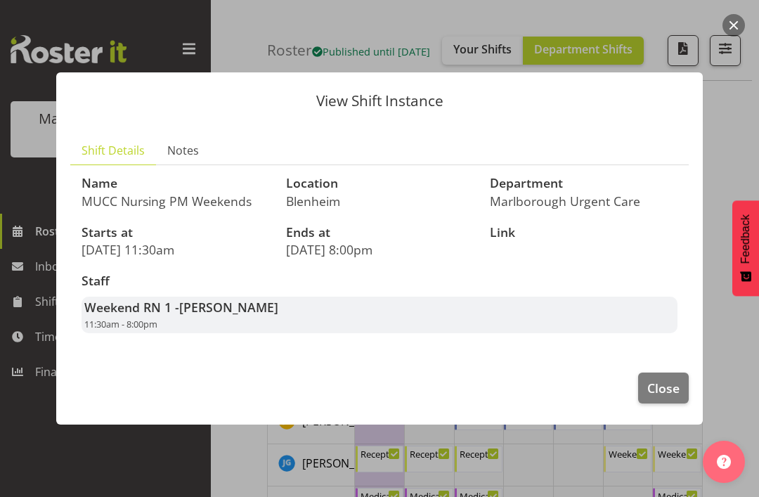
click at [668, 397] on span "Close" at bounding box center [663, 388] width 32 height 18
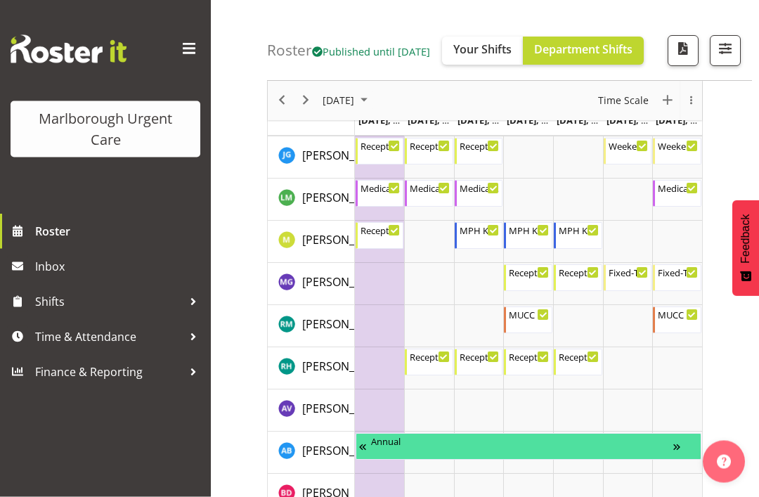
scroll to position [366, 0]
click at [689, 333] on div "MUCC Nursing AM Weekends 8:00 AM - 4:30 PM" at bounding box center [678, 319] width 41 height 27
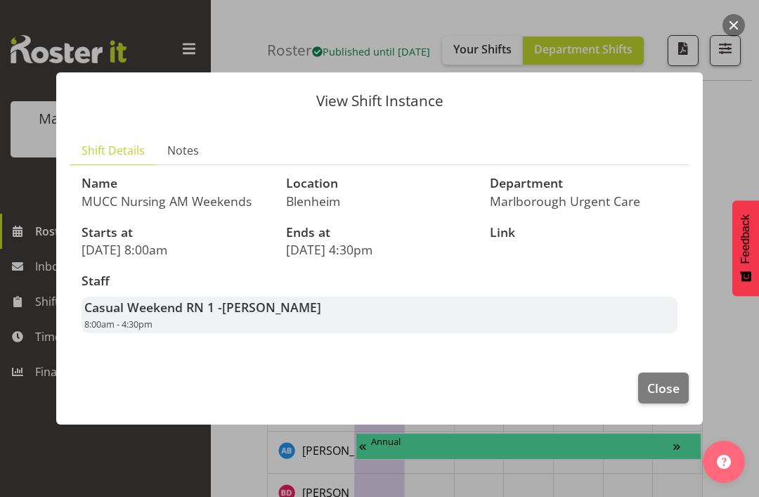
click at [680, 403] on button "Close" at bounding box center [663, 388] width 51 height 31
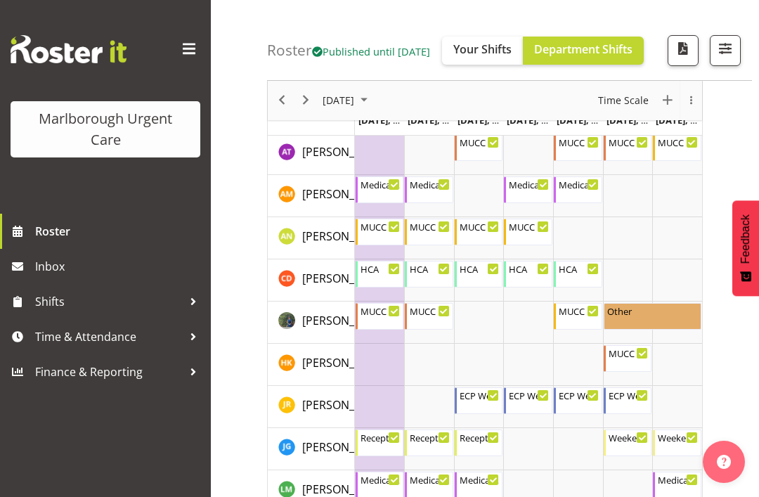
scroll to position [74, 0]
click at [384, 233] on div "MUCC Nursing AM Weekday" at bounding box center [381, 226] width 41 height 14
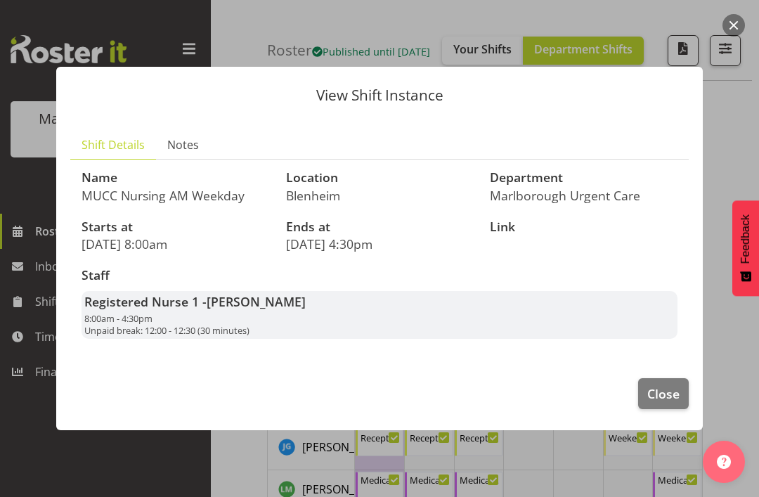
click at [666, 401] on button "Close" at bounding box center [663, 393] width 51 height 31
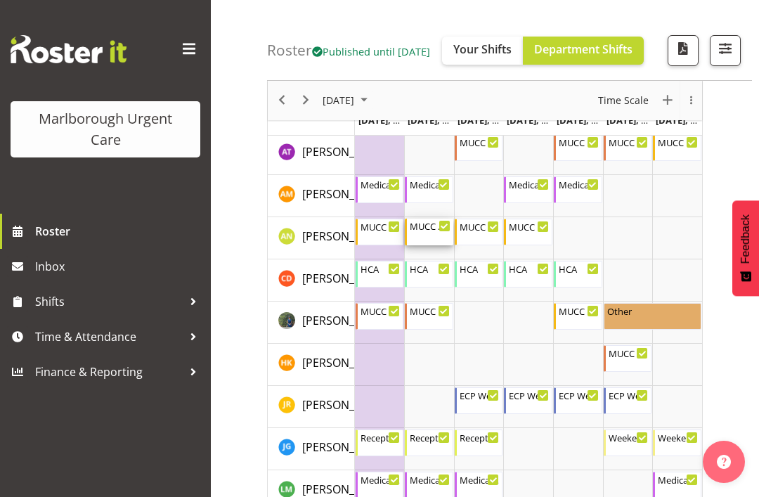
click at [442, 230] on icon "Timeline Week of November 3, 2025" at bounding box center [444, 226] width 7 height 7
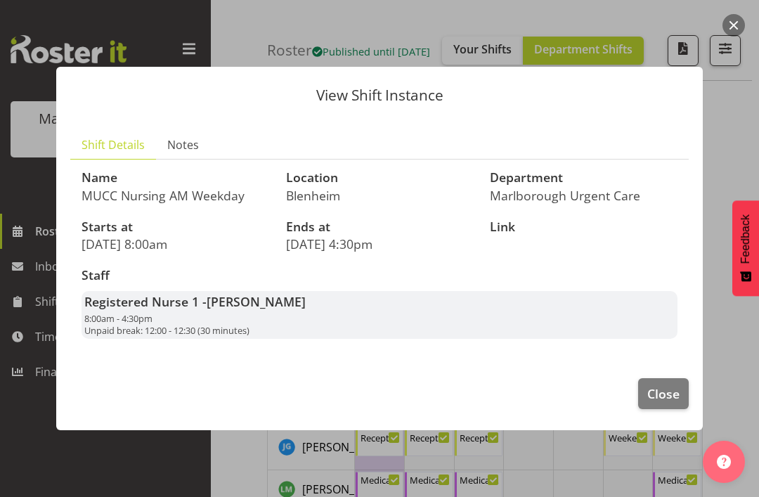
click at [676, 403] on span "Close" at bounding box center [663, 393] width 32 height 18
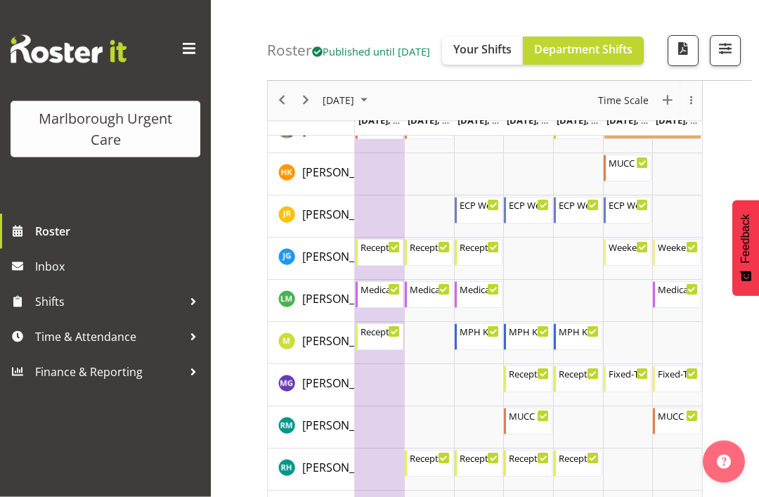
scroll to position [266, 0]
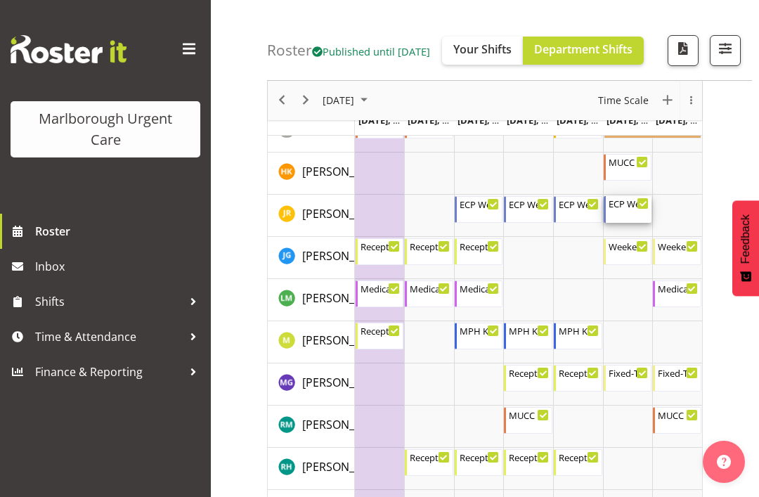
click at [623, 223] on div "ECP Weekday AM 8:00 AM - 6:30 PM" at bounding box center [629, 209] width 41 height 27
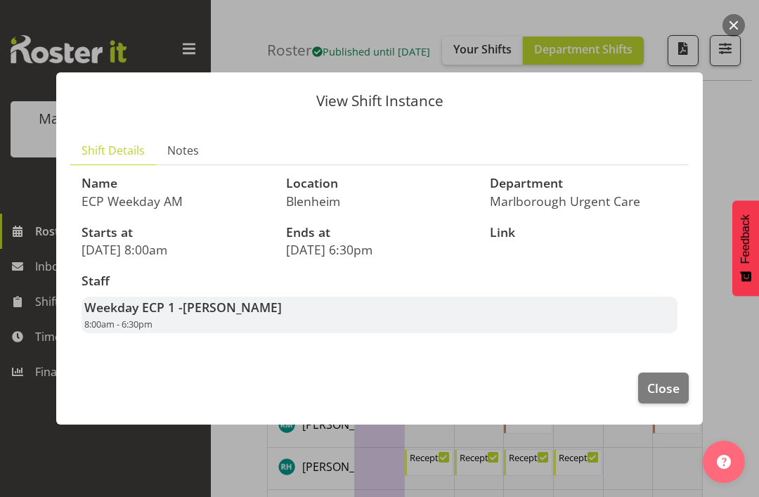
click at [671, 397] on span "Close" at bounding box center [663, 388] width 32 height 18
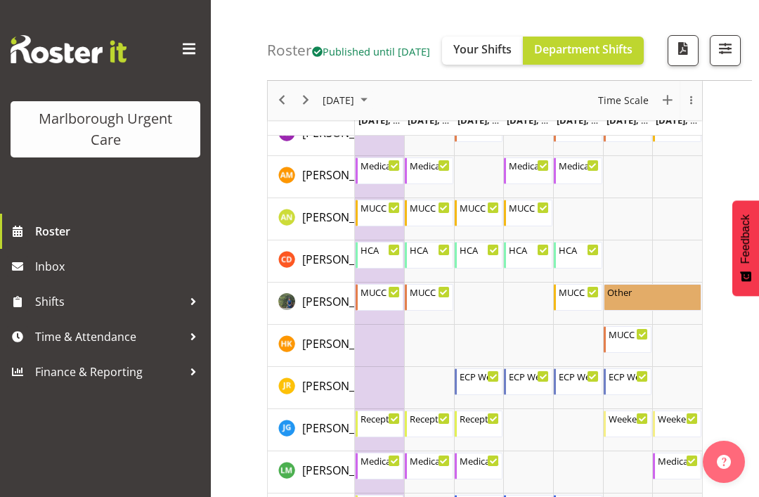
scroll to position [0, 0]
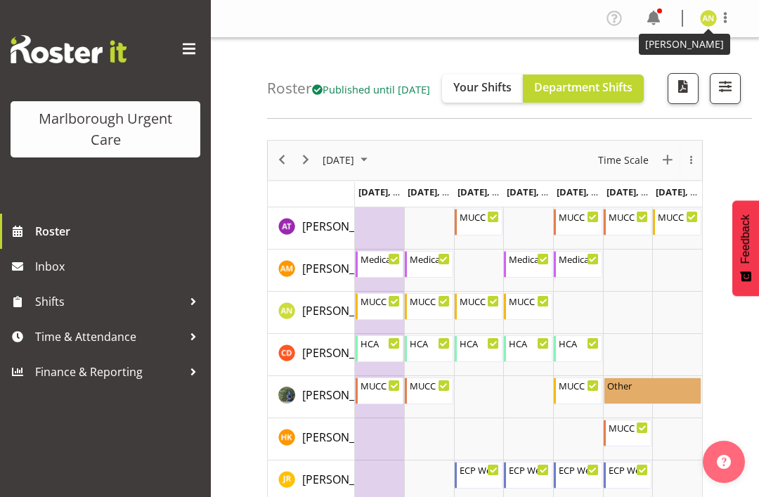
click at [711, 22] on img at bounding box center [708, 18] width 17 height 17
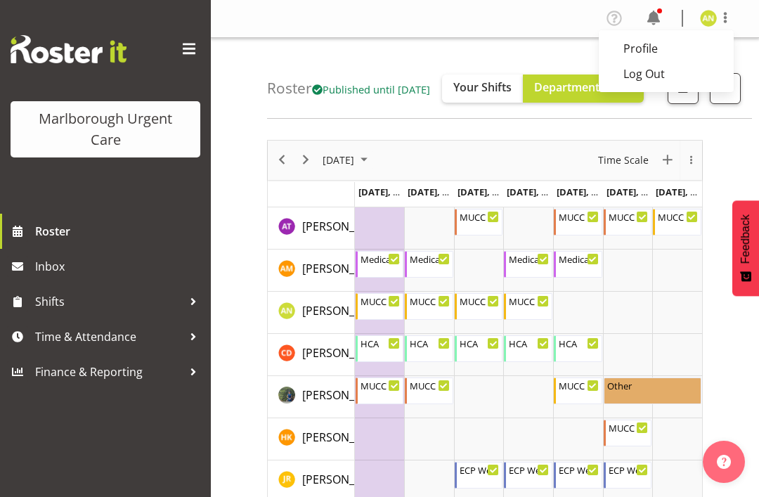
click at [657, 79] on link "Log Out" at bounding box center [666, 73] width 135 height 25
